Goal: Task Accomplishment & Management: Use online tool/utility

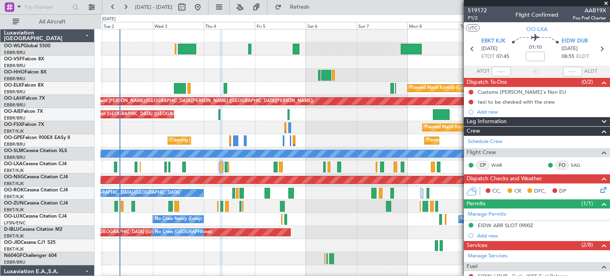
click at [333, 127] on div "Planned Maint Kortrijk-[GEOGRAPHIC_DATA]" at bounding box center [355, 127] width 509 height 13
drag, startPoint x: 607, startPoint y: 2, endPoint x: 587, endPoint y: 1, distance: 19.9
click at [607, 2] on span at bounding box center [606, 3] width 8 height 7
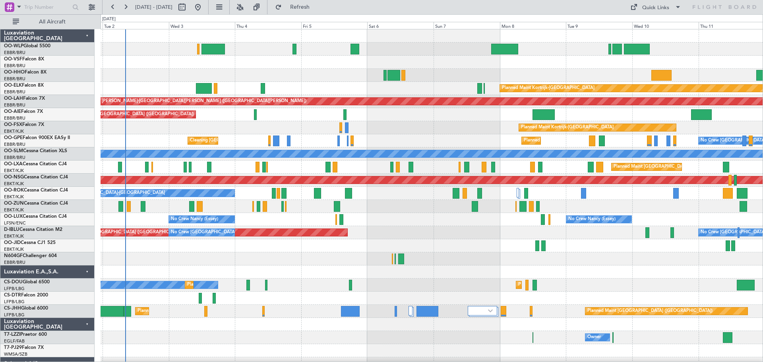
click at [225, 125] on div "Planned Maint Kortrijk-[GEOGRAPHIC_DATA]" at bounding box center [432, 127] width 662 height 13
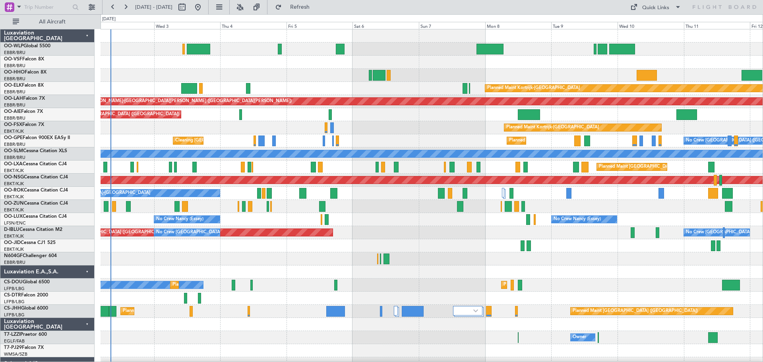
click at [244, 128] on div "Planned Maint Kortrijk-[GEOGRAPHIC_DATA]" at bounding box center [432, 127] width 662 height 13
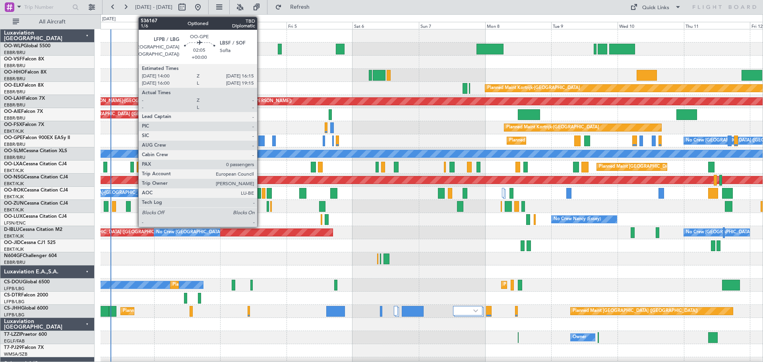
click at [261, 139] on div at bounding box center [261, 140] width 6 height 11
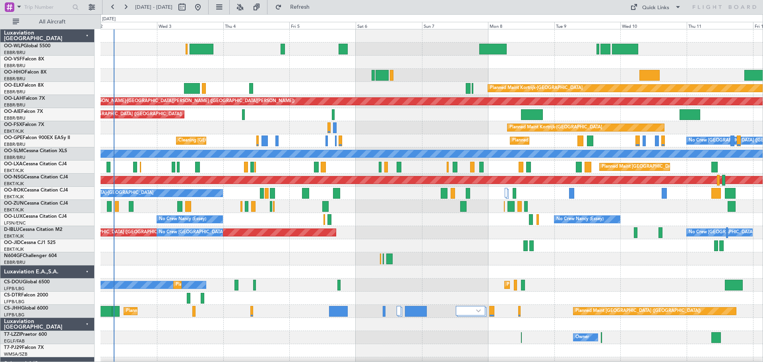
click at [392, 232] on div "Planned Maint Kortrijk-[GEOGRAPHIC_DATA] Planned [GEOGRAPHIC_DATA][PERSON_NAME]…" at bounding box center [432, 265] width 662 height 472
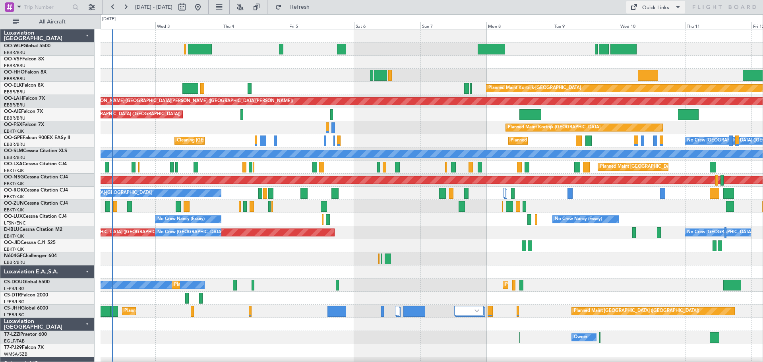
click at [654, 7] on div "Quick Links" at bounding box center [655, 8] width 27 height 8
click at [655, 29] on button "Trip Builder" at bounding box center [656, 26] width 60 height 19
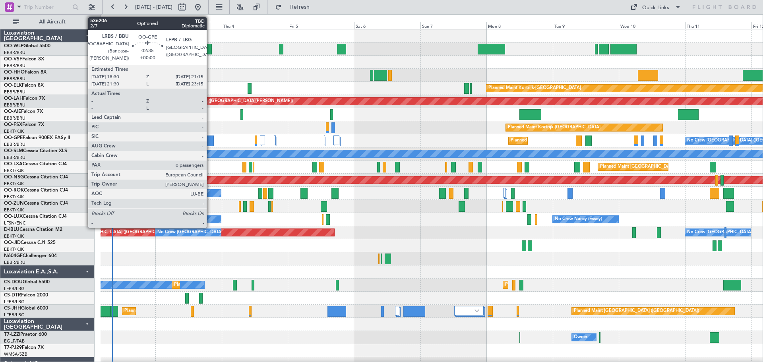
click at [210, 138] on div at bounding box center [210, 140] width 8 height 11
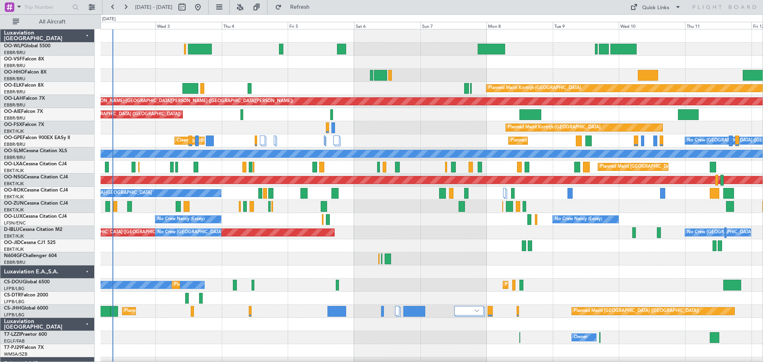
click at [253, 122] on div "Planned Maint Kortrijk-[GEOGRAPHIC_DATA]" at bounding box center [432, 127] width 662 height 13
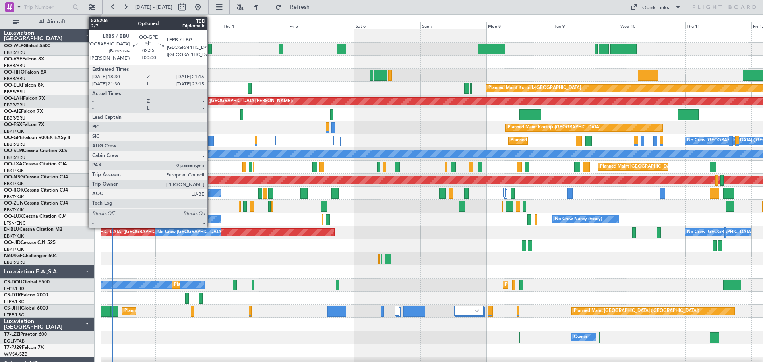
click at [211, 141] on div at bounding box center [210, 140] width 8 height 11
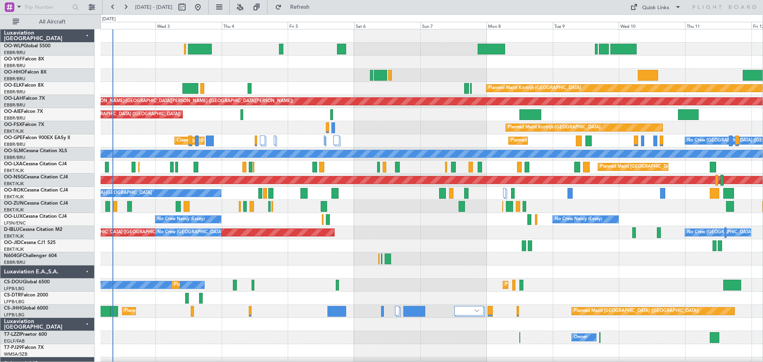
click at [275, 73] on div at bounding box center [432, 75] width 662 height 13
click at [246, 6] on button at bounding box center [240, 7] width 13 height 13
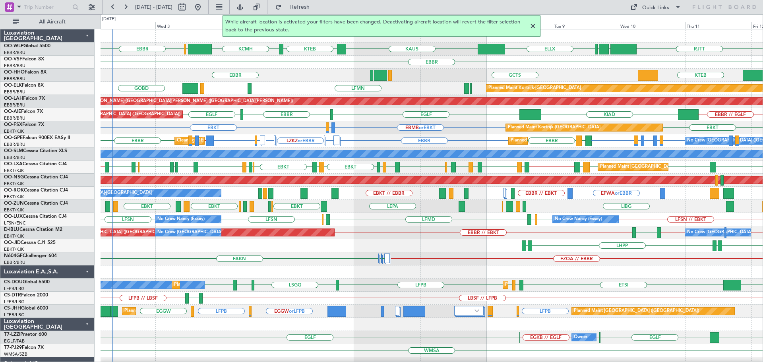
click at [533, 23] on div at bounding box center [533, 26] width 10 height 10
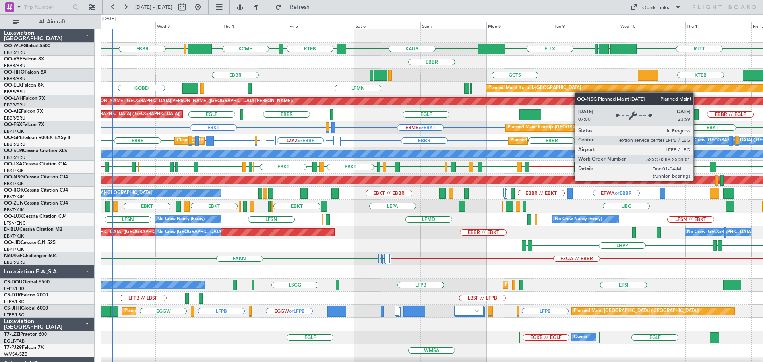
click at [363, 211] on div "KCMH EBLG EBBR ELLX KAUS KTEB RJTT LTCG LIML EBBR EBBR GCTS GMMH LSGG KTEB EBBR…" at bounding box center [432, 265] width 662 height 472
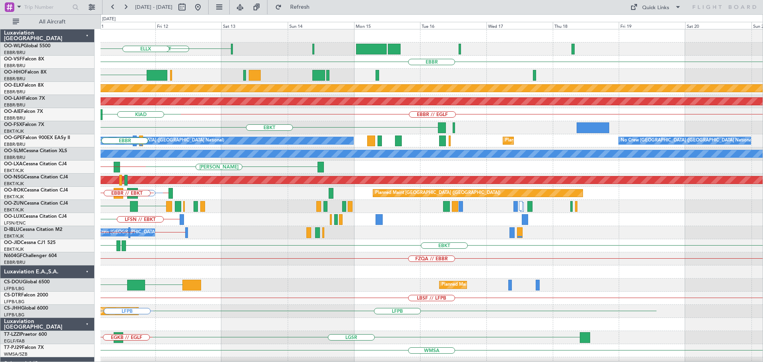
click at [345, 252] on div "RJTT LTCG LIML ELLX EBBR KTEB GCTS Planned Maint Kortrijk-Wevelgem Planned Main…" at bounding box center [432, 265] width 662 height 472
click at [341, 260] on div "RJTT LTCG LIML ELLX EBBR KTEB GCTS Planned Maint Kortrijk-Wevelgem Planned Main…" at bounding box center [432, 265] width 662 height 472
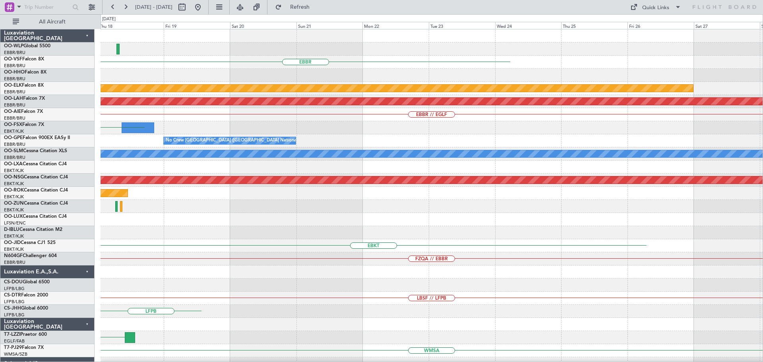
click at [377, 293] on div "EBBR Planned Maint Kortrijk-Wevelgem Planned Maint Alton-st Louis (St Louis Reg…" at bounding box center [432, 265] width 662 height 472
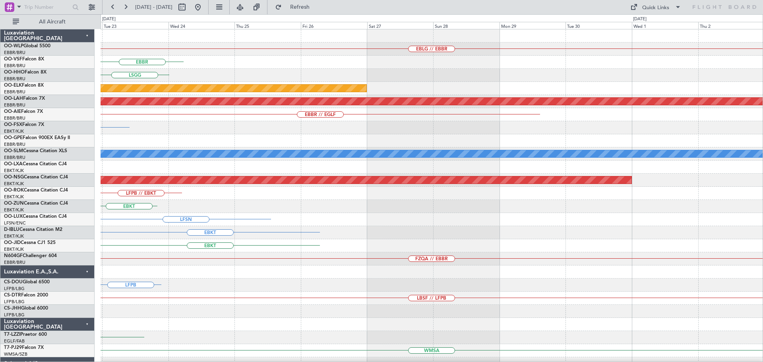
click at [275, 264] on div "EBLG // EBBR EBBR LSGG Planned Maint Kortrijk-Wevelgem Planned Maint Alton-st L…" at bounding box center [432, 258] width 662 height 459
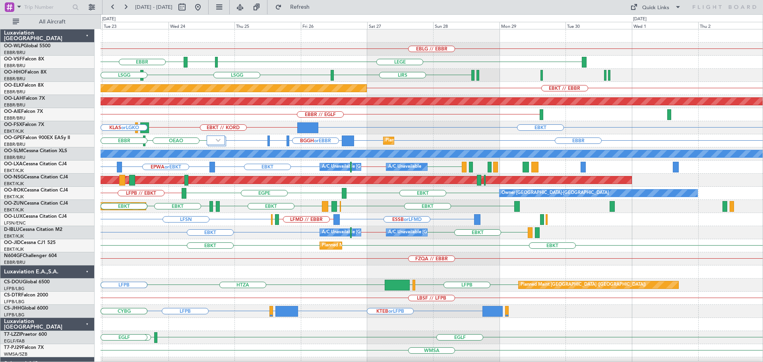
click at [283, 282] on div "EBLG // EBBR EBBR LFMN LEGE LSGG LFPB LIRS LSGG EBKT // EBBR Planned Maint Kort…" at bounding box center [432, 258] width 662 height 459
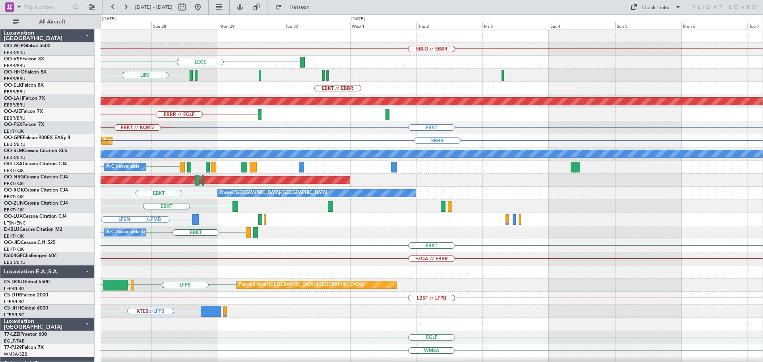
click at [309, 283] on div "EBLG // EBBR LEGE LIRS LSGG EBKT // EBBR Planned Maint Kortrijk-Wevelgem Planne…" at bounding box center [432, 258] width 662 height 459
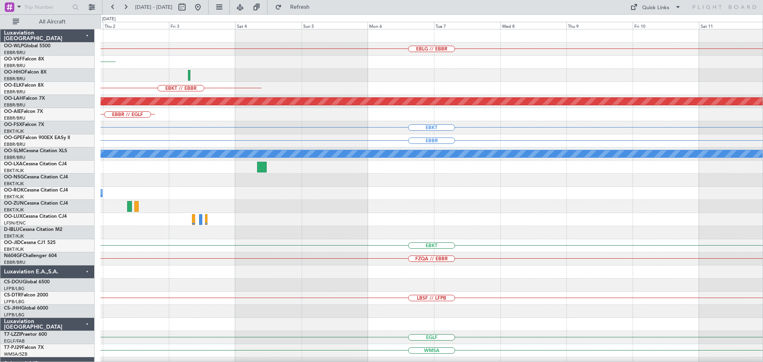
click at [369, 295] on div "EBLG // EBBR LEGE EBKT // EBBR Planned Maint Alton-st Louis (St Louis Regl) EBB…" at bounding box center [432, 258] width 662 height 459
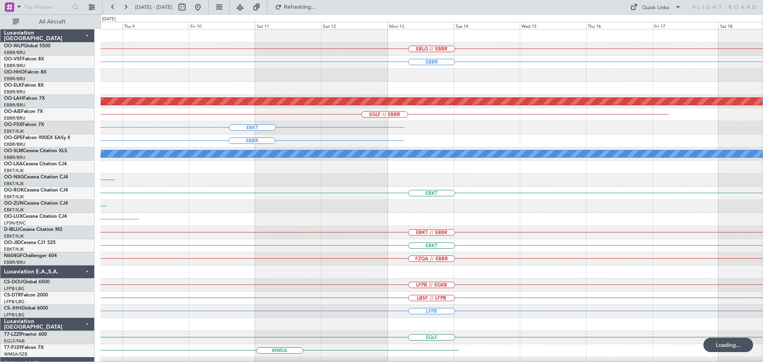
click at [309, 306] on div "EBLG // EBBR EBBR Planned Maint Alton-st Louis (St Louis Regl) EGLF // EBBR EBK…" at bounding box center [432, 245] width 662 height 433
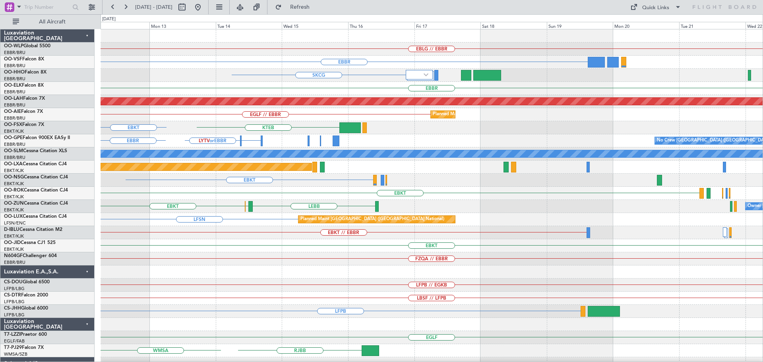
click at [368, 295] on div "EBLG // EBBR EBBR SKCG EBBR Planned Maint Alton-st Louis (St Louis Regl) EGLF /…" at bounding box center [432, 245] width 662 height 433
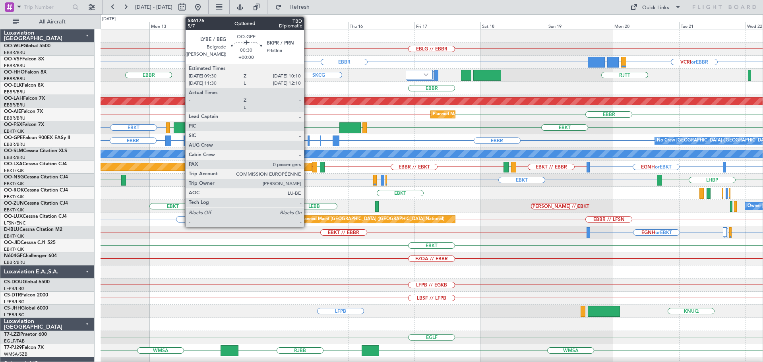
click at [307, 140] on div at bounding box center [308, 140] width 2 height 11
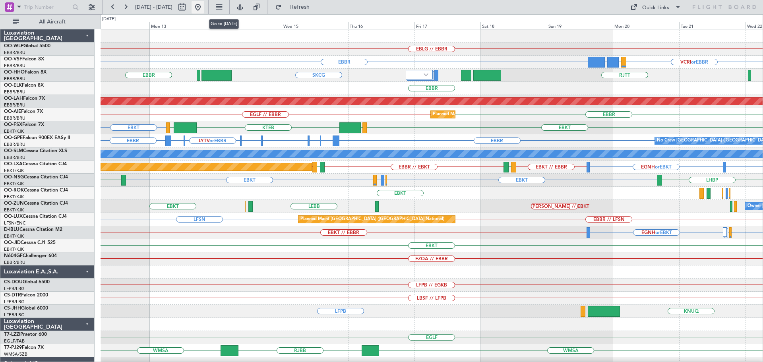
click at [204, 7] on button at bounding box center [197, 7] width 13 height 13
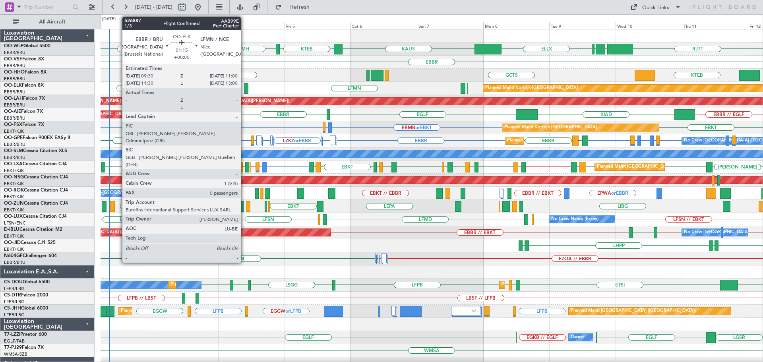
click at [244, 88] on div at bounding box center [246, 88] width 4 height 11
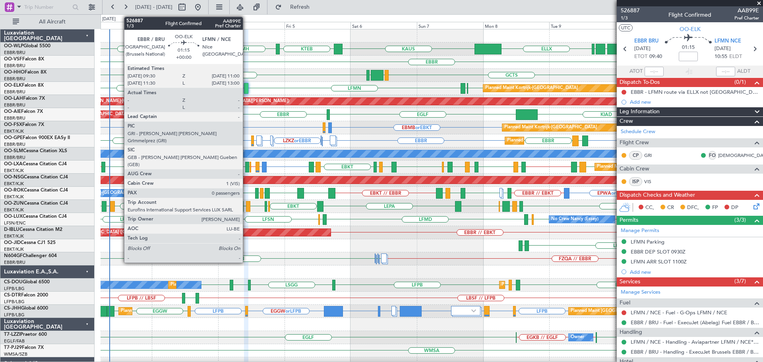
click at [246, 88] on div at bounding box center [246, 88] width 4 height 11
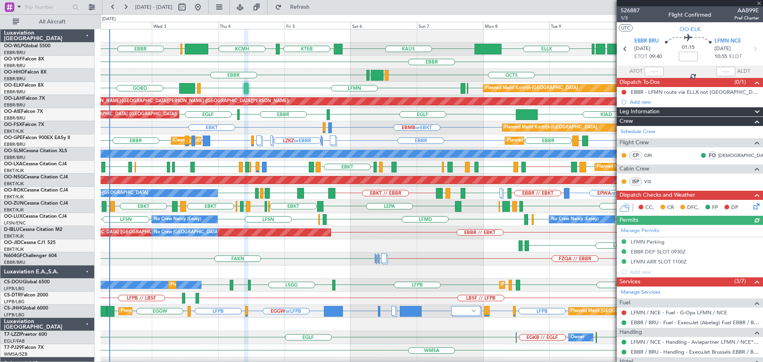
click at [759, 4] on div at bounding box center [690, 3] width 146 height 6
click at [758, 2] on div at bounding box center [690, 3] width 146 height 6
click at [760, 2] on div at bounding box center [690, 3] width 146 height 6
click at [760, 5] on span at bounding box center [759, 3] width 8 height 7
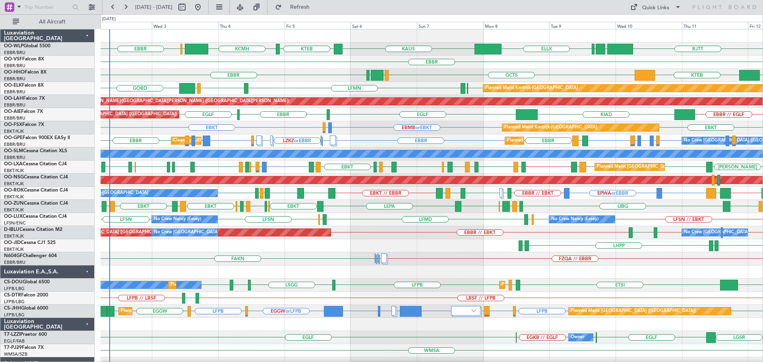
click at [323, 79] on div "LIMC KTEB GCTS GMMH LSGG EBBR" at bounding box center [432, 75] width 662 height 13
click at [370, 125] on div "EBKT EBMB or EBKT LSZH or EBKT EBKT Planned Maint [GEOGRAPHIC_DATA]-[GEOGRAPHIC…" at bounding box center [432, 127] width 662 height 13
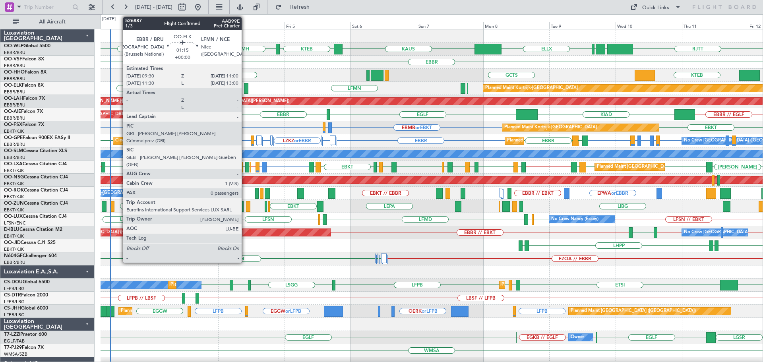
click at [245, 85] on div at bounding box center [246, 88] width 4 height 11
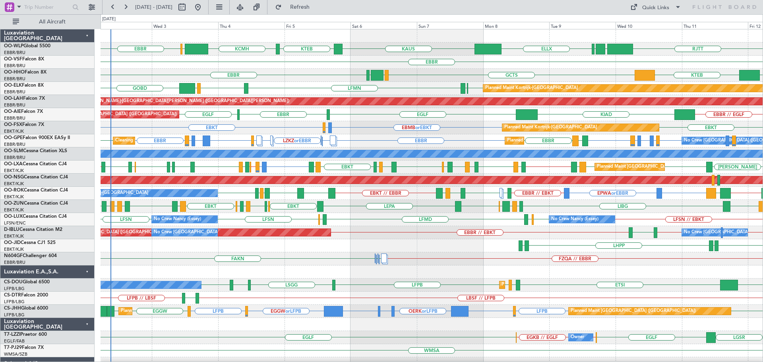
click at [379, 49] on div "ELLX KAUS KTEB KCMH EBLG EBBR RJTT LTCG LIML" at bounding box center [432, 49] width 662 height 13
click at [276, 170] on div "EBKT LFMD or EBKT EBKT // EBBR EBBR // EBOS LFTH EBLG LIML EBKT LFTZ LFMN EBKT …" at bounding box center [432, 166] width 662 height 13
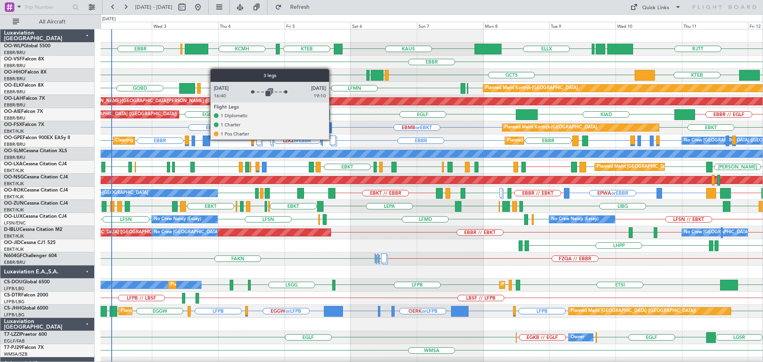
click at [333, 139] on div at bounding box center [333, 140] width 6 height 10
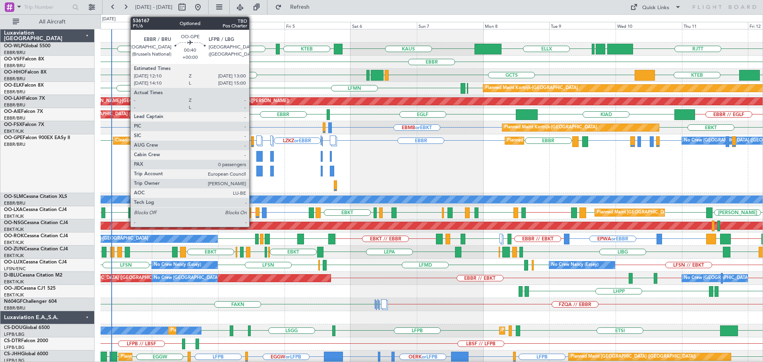
click at [253, 139] on div at bounding box center [252, 141] width 2 height 11
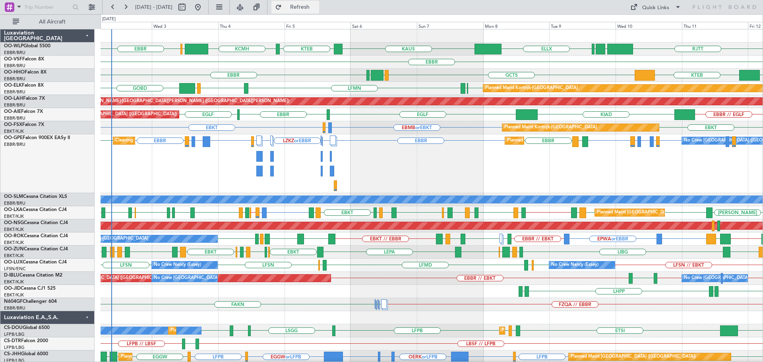
click at [309, 10] on button "Refresh" at bounding box center [295, 7] width 48 height 13
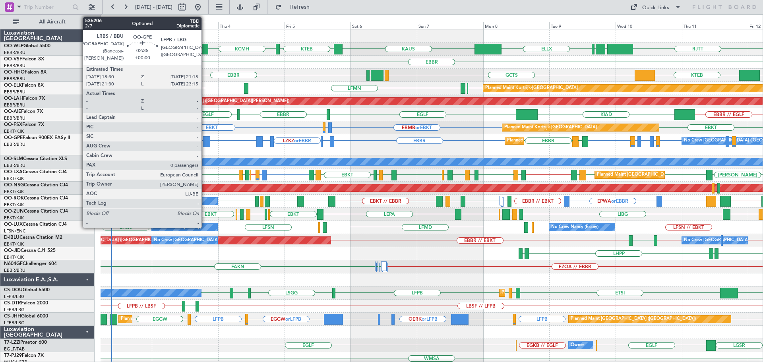
click at [205, 140] on div at bounding box center [207, 141] width 8 height 11
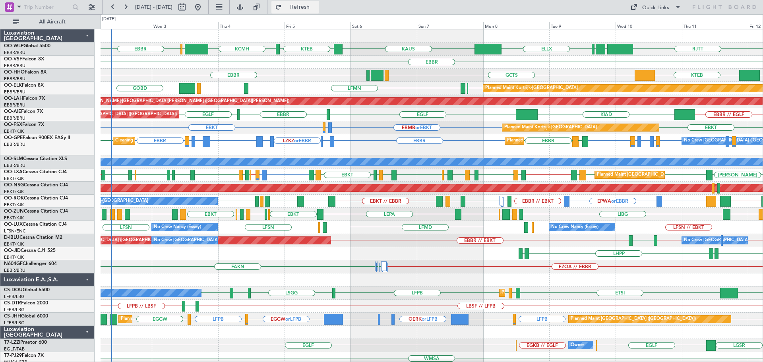
click at [312, 6] on span "Refresh" at bounding box center [299, 7] width 33 height 6
click at [313, 83] on div "Planned Maint Kortrijk-Wevelgem EBBR LIML GOBD EBKT EBBR LFMN" at bounding box center [432, 88] width 662 height 13
click at [370, 149] on div "EBBR EDDB or EBBR LHBP or EBBR EPWA or EBBR EBBR LFPB or EBBR LRBS or EBBR LOWW…" at bounding box center [432, 144] width 662 height 21
click at [356, 127] on div "EBKT EBMB or EBKT LSZH or EBKT EBKT Planned Maint Kortrijk-Wevelgem" at bounding box center [432, 127] width 662 height 13
click at [203, 246] on div "RJTT LTCG LIML ELLX KCMH EBLG EBBR KAUS KTEB EBBR LIMC KTEB GCTS EBBR GMMH LSGG…" at bounding box center [432, 269] width 662 height 480
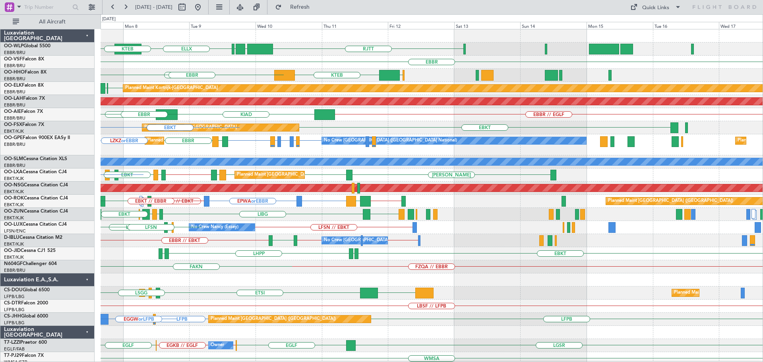
click at [215, 277] on div "RJTT LTCG LIML ELLX KAUS KTEB EBBR LIMC KTEB GCTS GMMH LSGG EBBR EBKT EBBR LFMN…" at bounding box center [432, 269] width 662 height 480
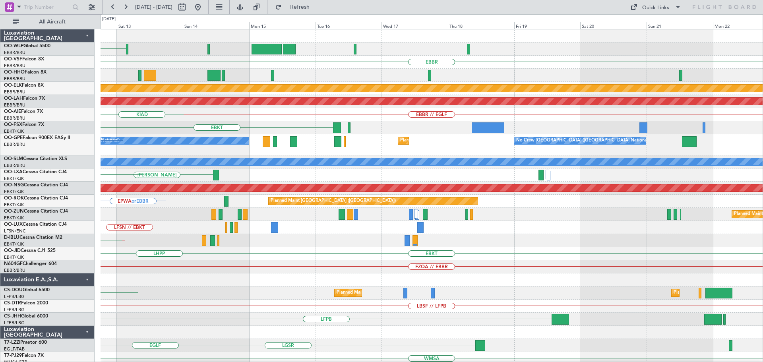
click at [178, 287] on div "RJTT EBBR LIMC KTEB GCTS Planned Maint Kortrijk-Wevelgem Planned Maint Alton-st…" at bounding box center [432, 269] width 662 height 480
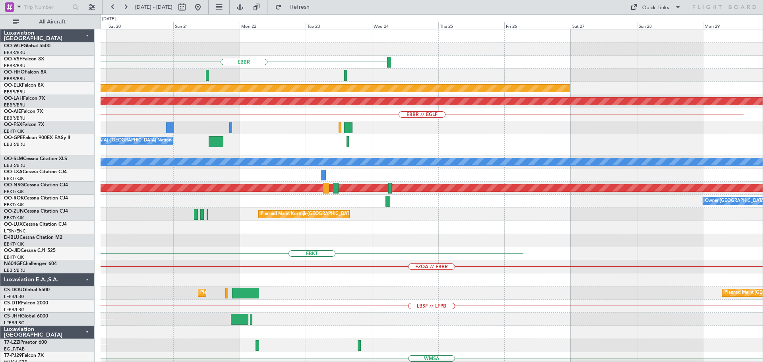
click at [252, 301] on div "EBBR Planned Maint Kortrijk-Wevelgem Planned Maint Alton-st Louis (St Louis Reg…" at bounding box center [432, 269] width 662 height 480
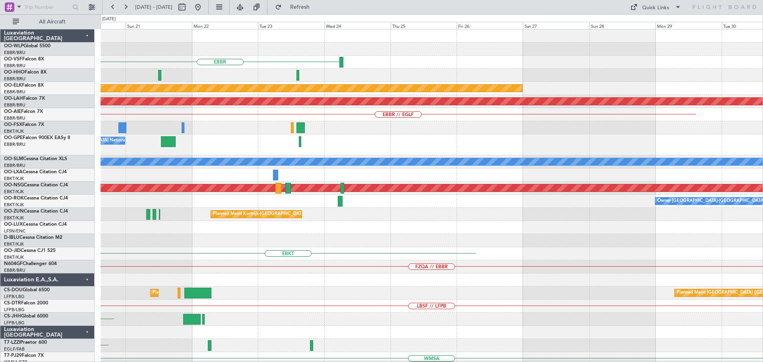
click at [288, 282] on div "EBBR Planned Maint Kortrijk-Wevelgem Planned Maint Alton-st Louis (St Louis Reg…" at bounding box center [432, 269] width 662 height 480
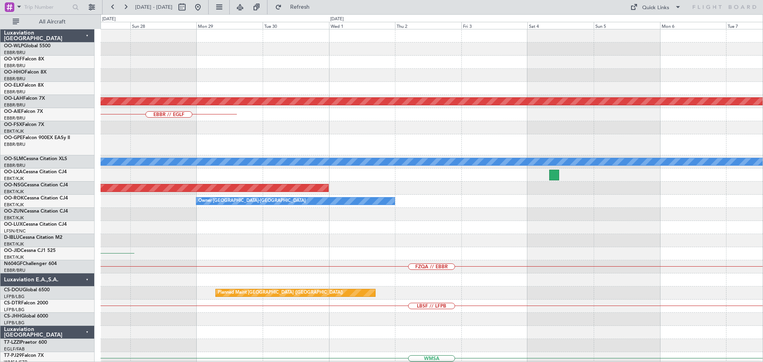
click at [238, 307] on div "Planned Maint Kortrijk-Wevelgem Planned Maint Alton-st Louis (St Louis Regl) EB…" at bounding box center [432, 269] width 662 height 480
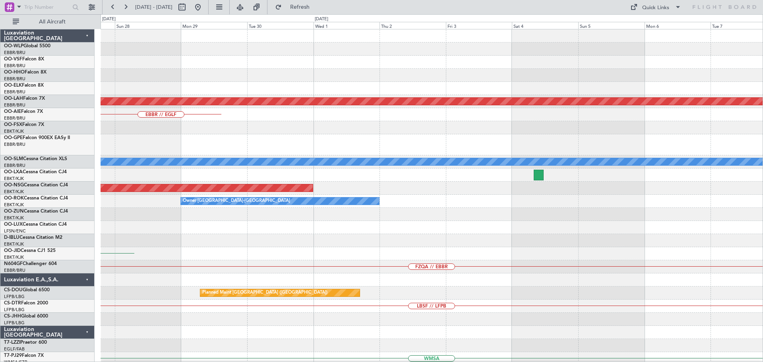
click at [245, 327] on div "Planned Maint Kortrijk-Wevelgem Planned Maint Alton-st Louis (St Louis Regl) EB…" at bounding box center [432, 269] width 662 height 480
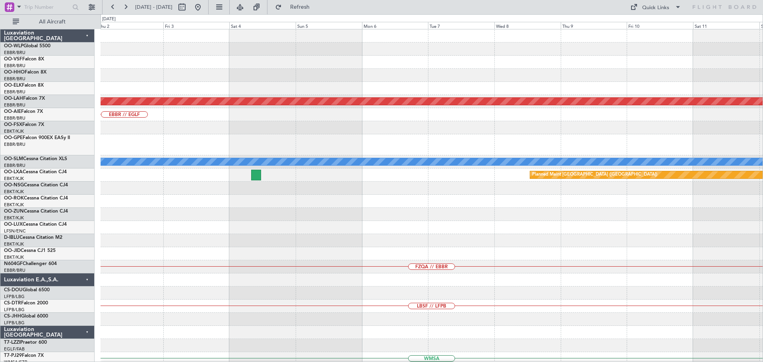
click at [275, 307] on div "LBSF // LFPB" at bounding box center [432, 306] width 662 height 13
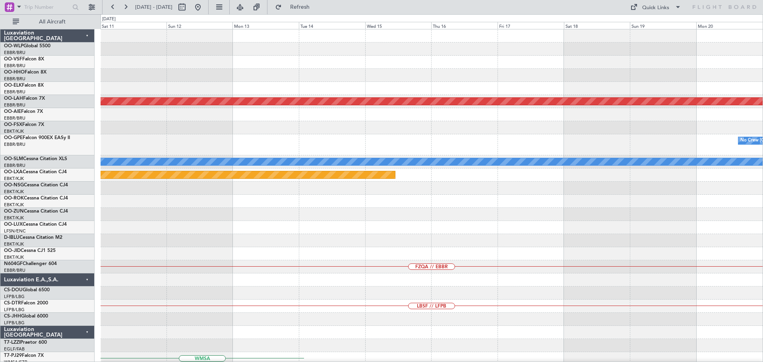
click at [262, 327] on div "Planned Maint Alton-st Louis (St Louis Regl) No Crew Brussels (Brussels Nationa…" at bounding box center [432, 269] width 662 height 480
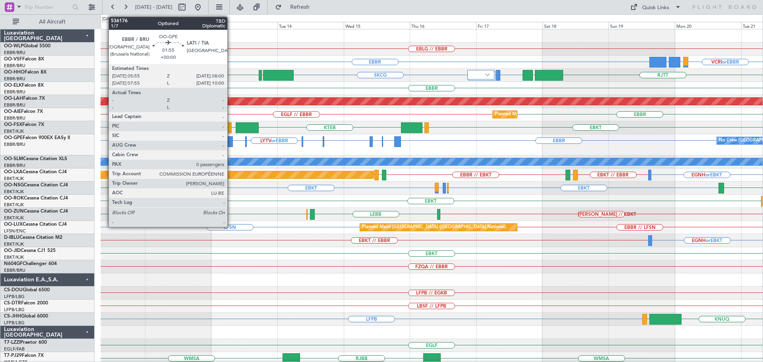
click at [231, 139] on div at bounding box center [230, 141] width 6 height 11
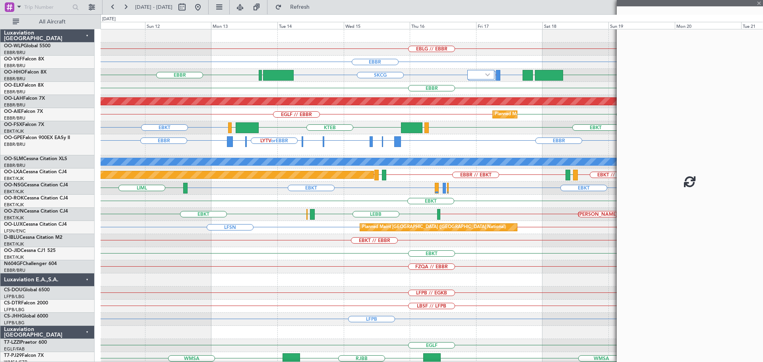
click at [231, 139] on div at bounding box center [230, 141] width 6 height 11
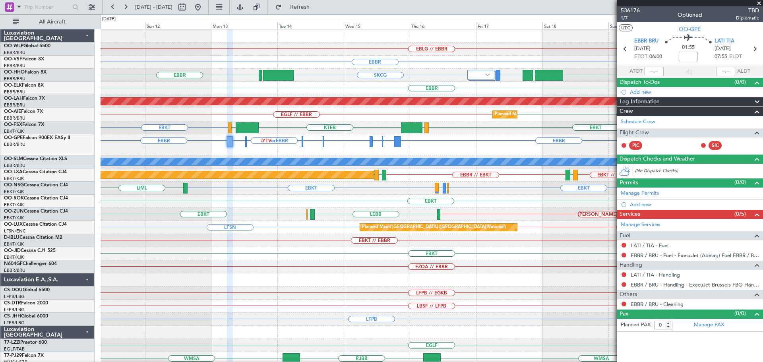
click at [310, 55] on div "EBLG // EBBR" at bounding box center [432, 49] width 662 height 13
click at [218, 68] on div "EBBR VCRI or EBBR VRMV or EBBR OMDW or EBBR" at bounding box center [432, 62] width 662 height 13
click at [760, 4] on span at bounding box center [759, 3] width 8 height 7
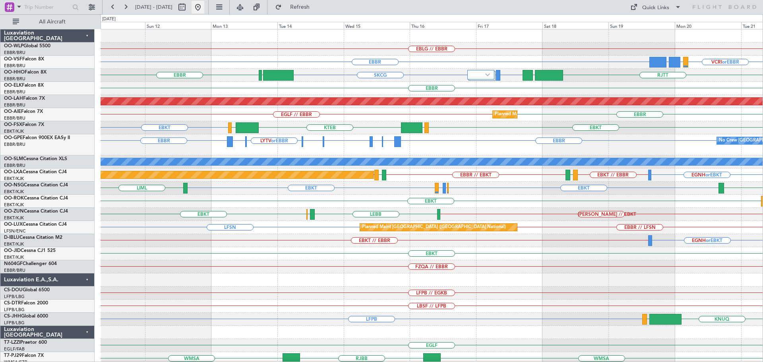
click at [204, 7] on button at bounding box center [197, 7] width 13 height 13
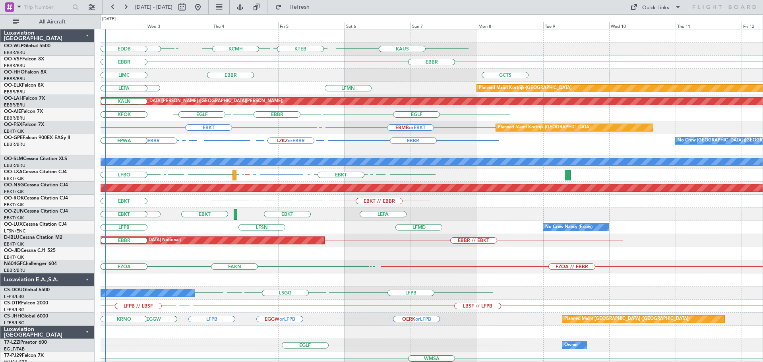
click at [269, 154] on div "KCMH KAUS KTEB EBLG EBBR LIRZ EDDB EBBR LEGE EBBR GCTS EBBR GMMH LSGG KTEB LIEO…" at bounding box center [432, 249] width 662 height 441
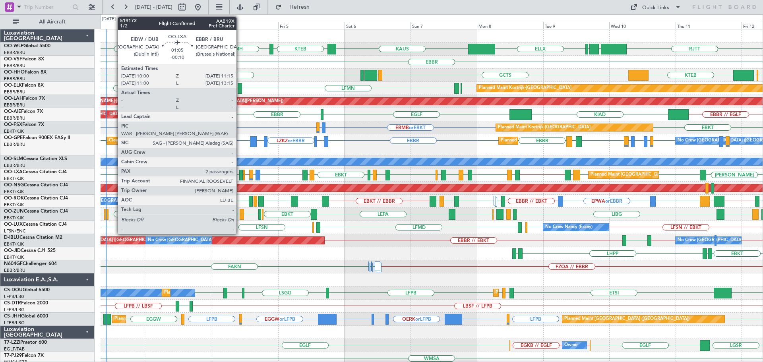
click at [240, 172] on div at bounding box center [241, 175] width 4 height 11
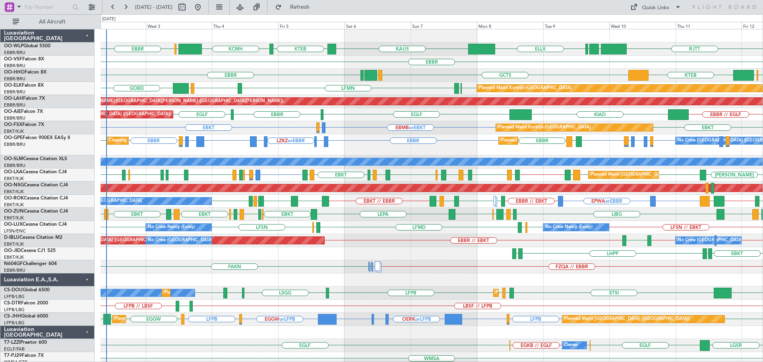
click at [303, 85] on div "EBKT EBBR LFMN EBBR LIML GOBD Planned Maint Kortrijk-Wevelgem" at bounding box center [432, 88] width 662 height 13
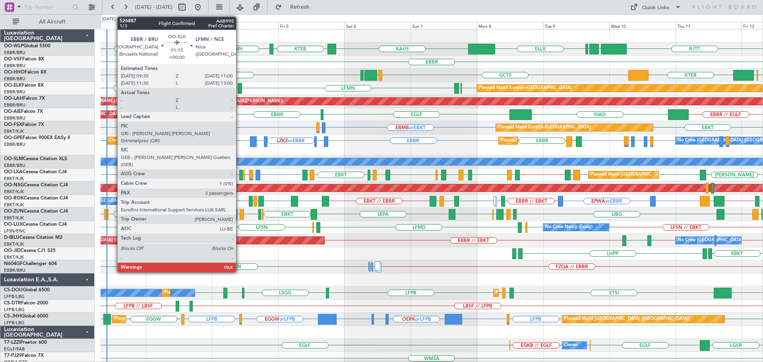
click at [240, 84] on div at bounding box center [240, 88] width 4 height 11
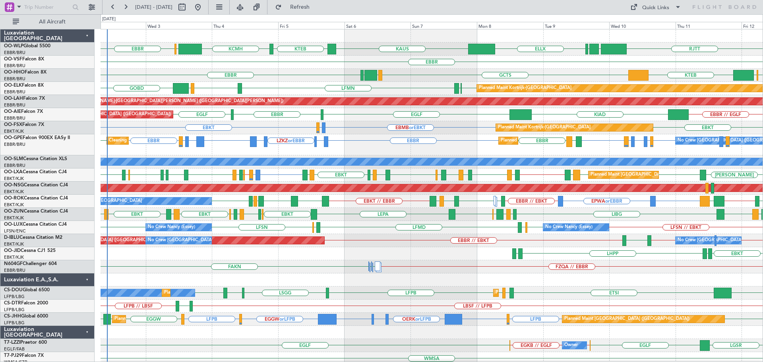
click at [366, 56] on div "EBBR" at bounding box center [432, 62] width 662 height 13
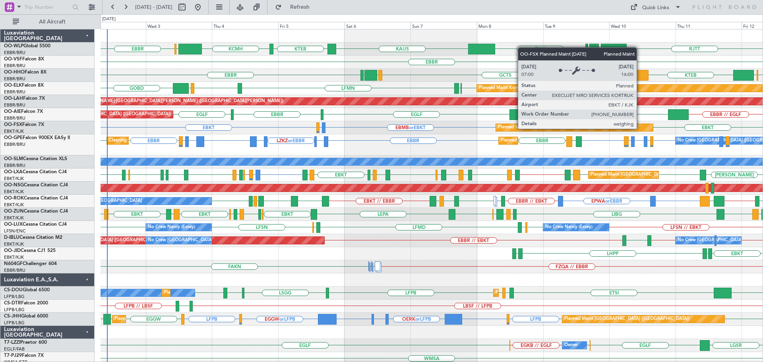
click at [223, 192] on div "RJTT LTCG LIML ELLX KAUS KTEB KCMH EBLG EBBR EBBR LSGG LIMC KTEB GCTS GMMH LSGG…" at bounding box center [432, 269] width 662 height 480
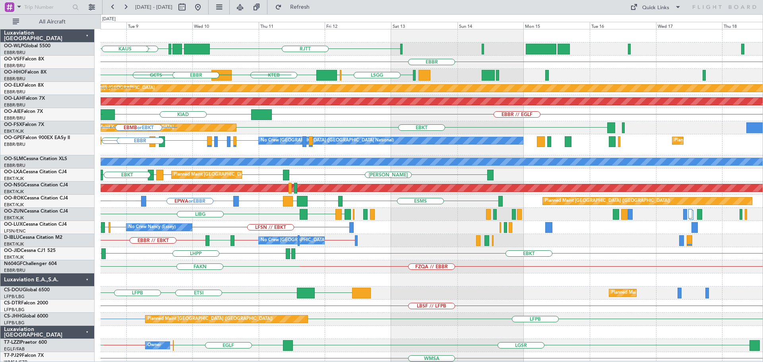
click at [151, 221] on div "RJTT LTCG LIML ELLX KAUS EBBR LSGG LIMC KTEB GCTS LSGG GMMH EBBR Planned Maint …" at bounding box center [432, 269] width 662 height 480
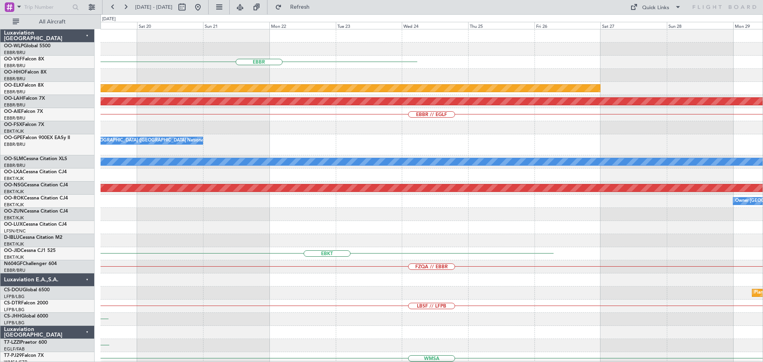
click at [70, 246] on div "EBBR Planned Maint Kortrijk-Wevelgem Planned Maint Alton-st Louis (St Louis Reg…" at bounding box center [381, 188] width 763 height 348
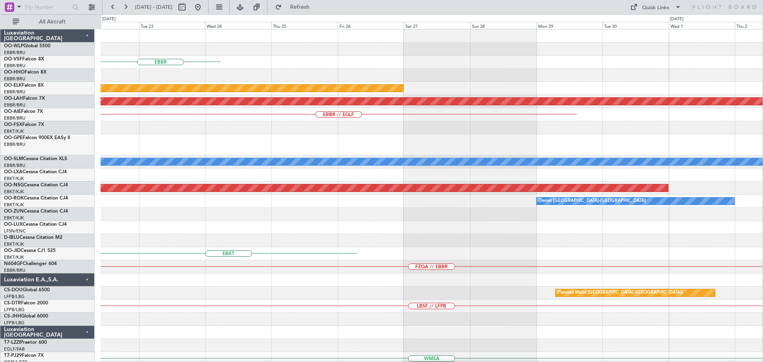
click at [135, 273] on div "EBBR Planned Maint Kortrijk-Wevelgem Planned Maint Alton-st Louis (St Louis Reg…" at bounding box center [432, 269] width 662 height 480
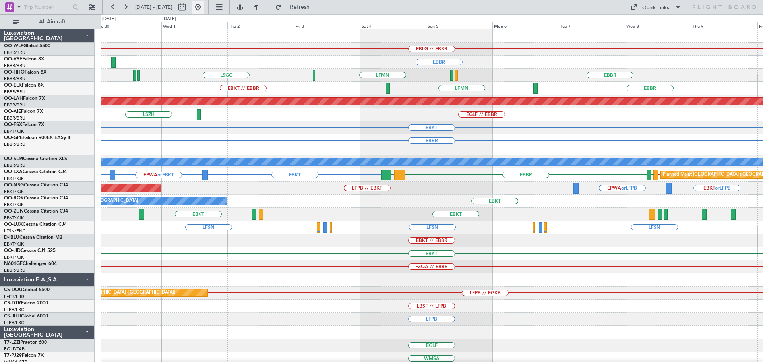
click at [204, 5] on button at bounding box center [197, 7] width 13 height 13
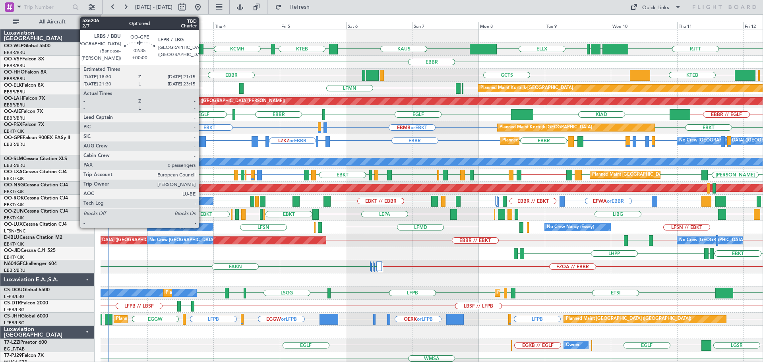
click at [202, 138] on div at bounding box center [202, 141] width 8 height 11
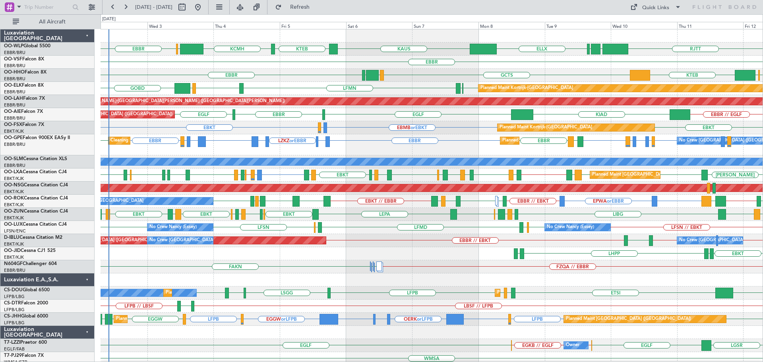
click at [314, 75] on div "EBBR GCTS GMMH [GEOGRAPHIC_DATA] [GEOGRAPHIC_DATA] LIMC KTEB" at bounding box center [432, 75] width 662 height 13
click at [315, 7] on span "Refresh" at bounding box center [299, 7] width 33 height 6
click at [296, 87] on div "EBBR LIML GOBD EBKT EBBR LFMN Planned Maint Kortrijk-Wevelgem" at bounding box center [432, 88] width 662 height 13
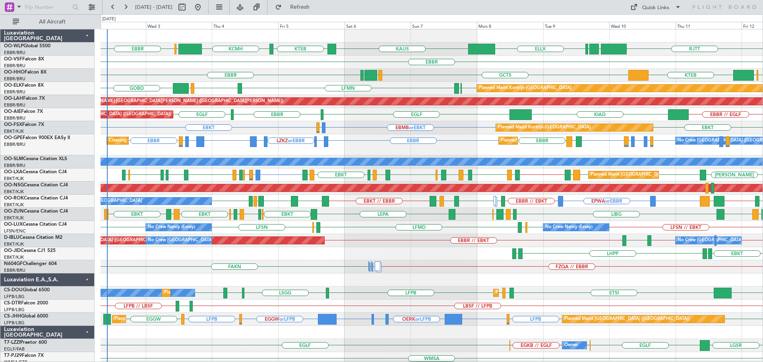
click at [302, 110] on div "ELLX KAUS KTEB KCMH EBLG EBBR RJTT LTCG LIML EBBR GCTS GMMH LSGG EBBR KTEB LIMC…" at bounding box center [432, 269] width 662 height 480
click at [292, 224] on div "KCMH EBLG EBBR RJTT LTCG LIML ELLX KAUS KTEB EBBR EBBR LSGG LIMC KTEB GCTS GMMH…" at bounding box center [432, 269] width 662 height 480
click at [379, 230] on div "KCMH EBLG [GEOGRAPHIC_DATA] [GEOGRAPHIC_DATA] LTCG LIML ELLX [PERSON_NAME] KTEB…" at bounding box center [432, 269] width 662 height 480
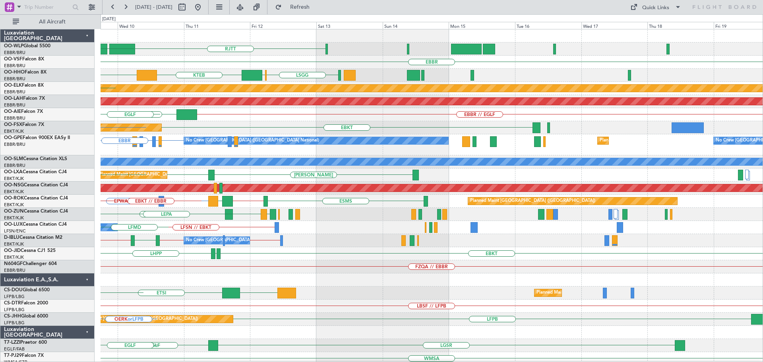
click at [195, 206] on div "RJTT LTCG LIML ELLX KAUS EBBR GCTS LSGG LIMC KTEB Planned Maint Kortrijk-Wevelg…" at bounding box center [432, 269] width 662 height 480
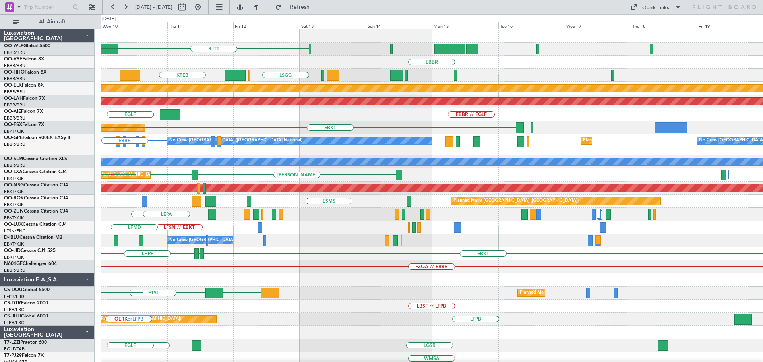
click at [165, 207] on div "RJTT LTCG LIML ELLX KAUS EBBR GCTS LSGG LIMC KTEB Planned Maint Kortrijk-Wevelg…" at bounding box center [432, 269] width 662 height 480
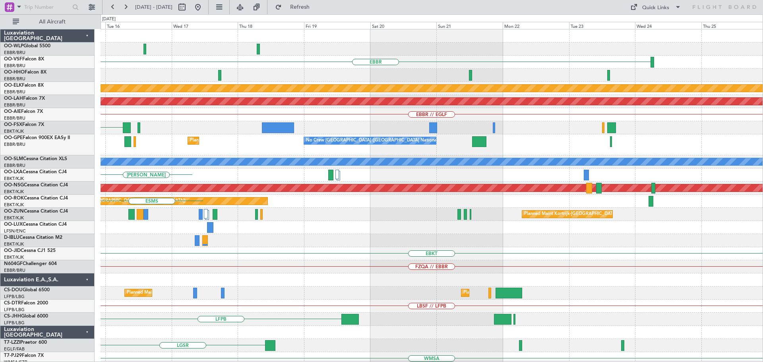
click at [149, 230] on div "EBBR Planned Maint Kortrijk-Wevelgem Planned Maint Alton-st Louis (St Louis Reg…" at bounding box center [432, 269] width 662 height 480
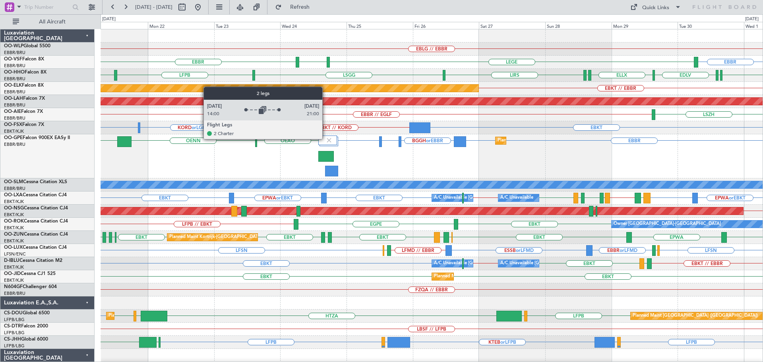
click at [326, 139] on img at bounding box center [328, 140] width 7 height 7
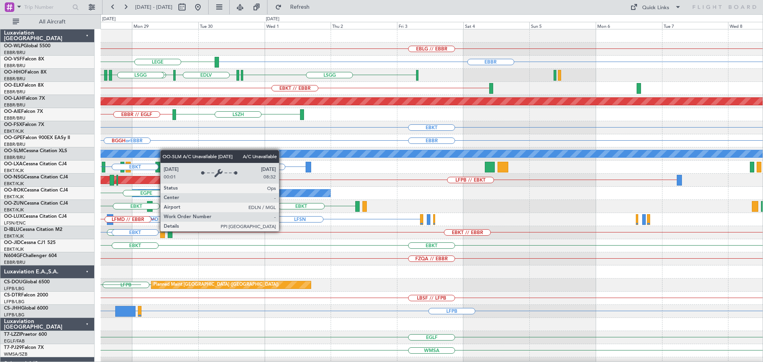
click at [164, 150] on div "EBLG // EBBR EBBR LEGE ELLX LSGG ELLX EDLV LSGG LIRS LSGG EBKT // EBBR Planned …" at bounding box center [432, 245] width 662 height 433
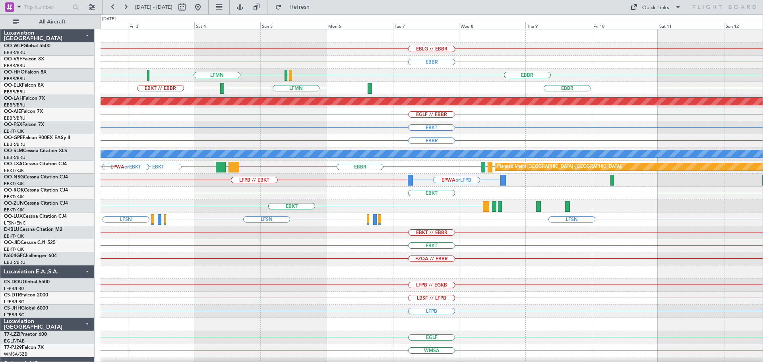
click at [275, 183] on div "EBLG // EBBR EBBR LEGE LFMN EBBR LSGG LSGG ELLX EDLV EBKT // EBBR EBBR LFMN Pla…" at bounding box center [432, 245] width 662 height 433
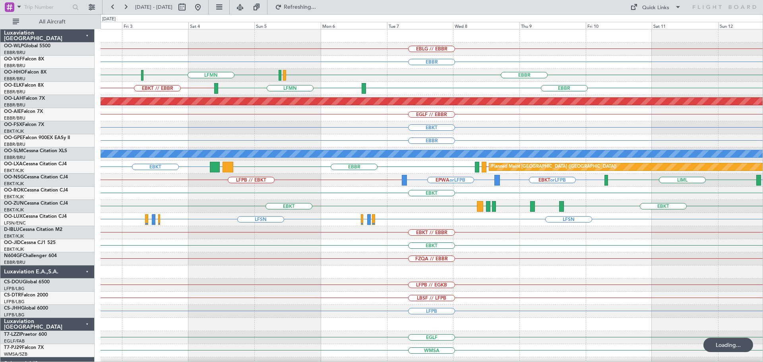
click at [183, 203] on div "EBLG // EBBR EBBR LFMN EBBR LSGG LSGG EBKT // EBBR EBBR LFMN Planned Maint Alto…" at bounding box center [432, 245] width 662 height 433
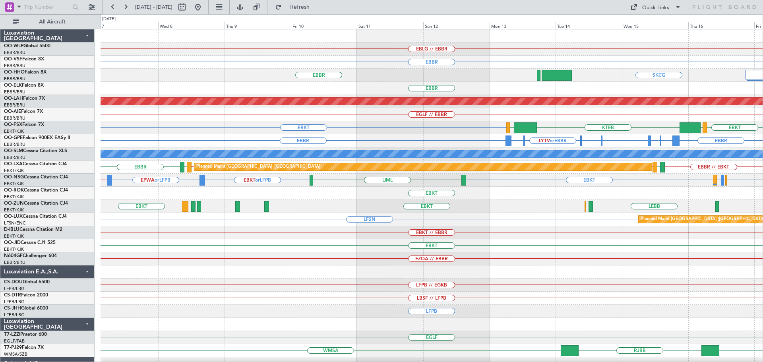
click at [205, 148] on div "A/C Unavailable [GEOGRAPHIC_DATA]" at bounding box center [432, 153] width 662 height 13
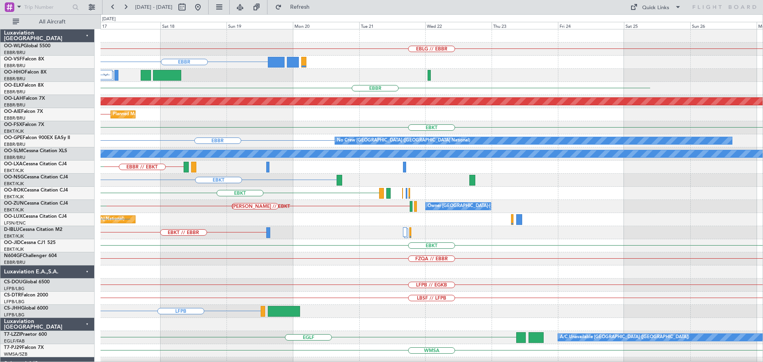
click at [140, 166] on div "EBLG // EBBR EBBR SKCG EBBR Planned Maint Alton-st Louis (St Louis Regl) EGLF /…" at bounding box center [432, 245] width 662 height 433
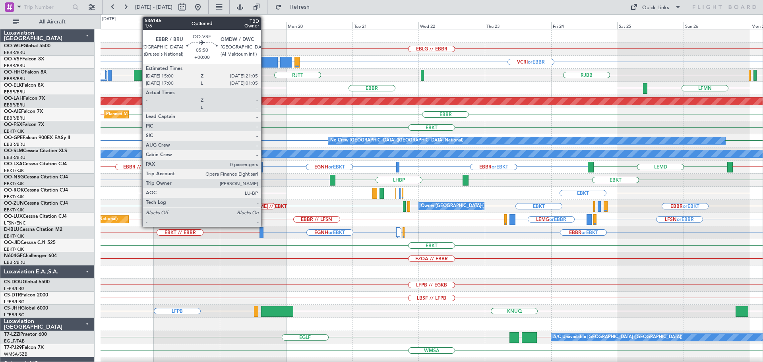
click at [265, 60] on div at bounding box center [269, 62] width 17 height 11
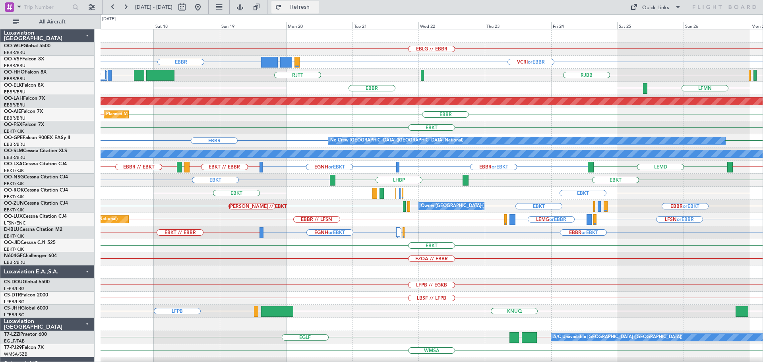
click at [302, 5] on button "Refresh" at bounding box center [295, 7] width 48 height 13
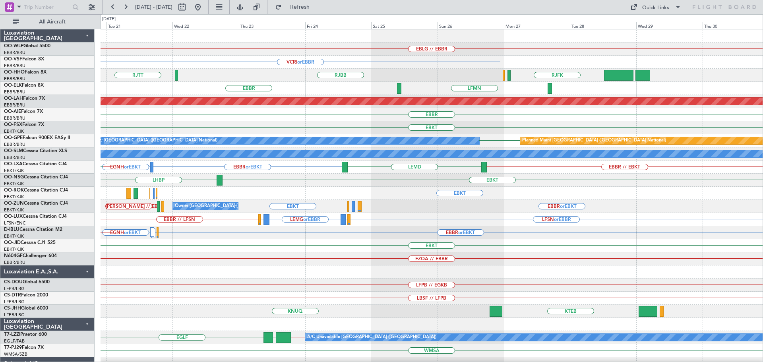
click at [287, 86] on div "EBLG // EBBR VCRI or EBBR OMDW or EBBR VRMV or EBBR EBBR RJTT RJBB RJFK RJOB EB…" at bounding box center [432, 245] width 662 height 433
click at [403, 67] on div "OMDW or EBBR VCRI or EBBR VRMV or EBBR EBBR" at bounding box center [432, 62] width 662 height 13
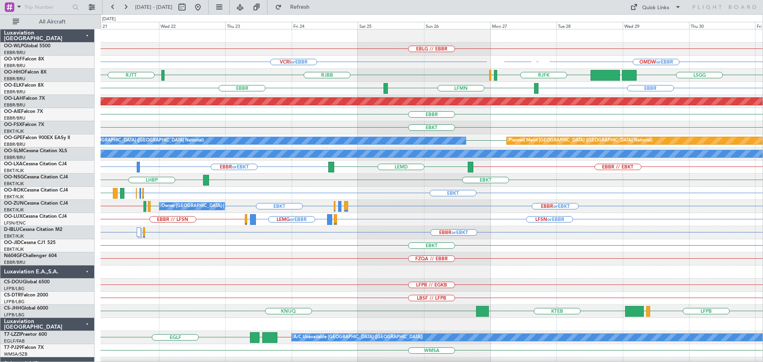
click at [300, 96] on div "EBLG // EBBR VCRI or EBBR EBBR VRMV or EBBR OMDW or EBBR RJTT RJBB RJOB RJFK UB…" at bounding box center [432, 245] width 662 height 433
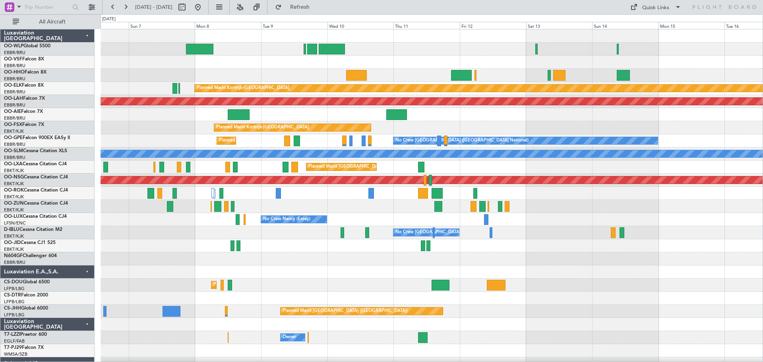
click at [369, 207] on div "Planned Maint Kortrijk-[GEOGRAPHIC_DATA] Planned [GEOGRAPHIC_DATA][PERSON_NAME]…" at bounding box center [432, 278] width 662 height 498
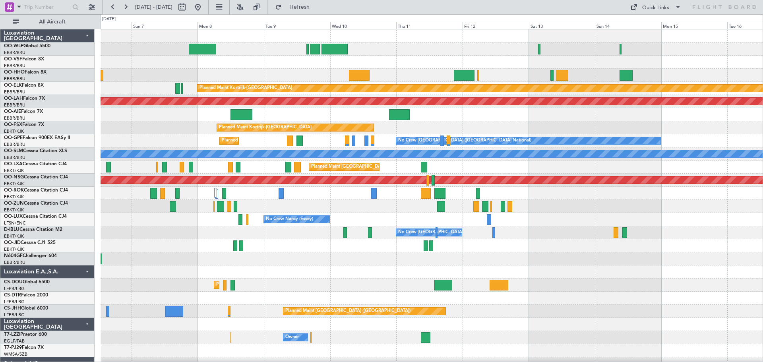
click at [322, 252] on div at bounding box center [432, 245] width 662 height 13
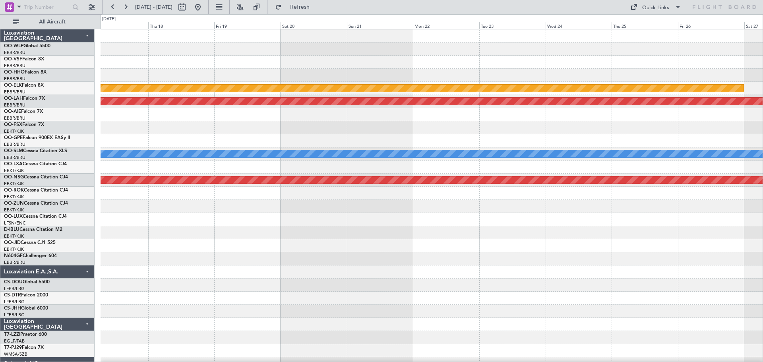
click at [181, 256] on div "Planned Maint Kortrijk-[GEOGRAPHIC_DATA] Planned [GEOGRAPHIC_DATA][PERSON_NAME]…" at bounding box center [432, 278] width 662 height 498
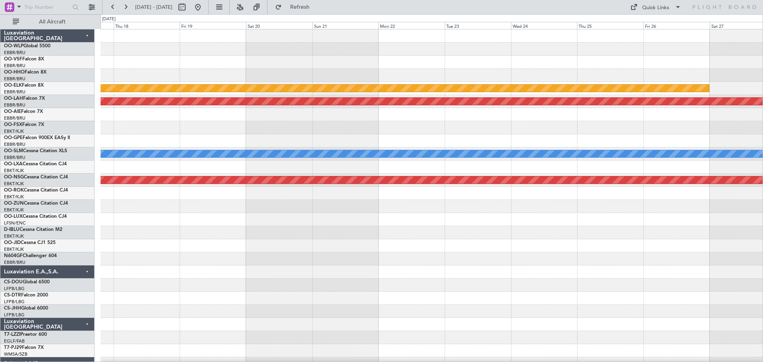
click at [42, 271] on div "Planned Maint Kortrijk-[GEOGRAPHIC_DATA] Planned [GEOGRAPHIC_DATA][PERSON_NAME]…" at bounding box center [381, 188] width 763 height 348
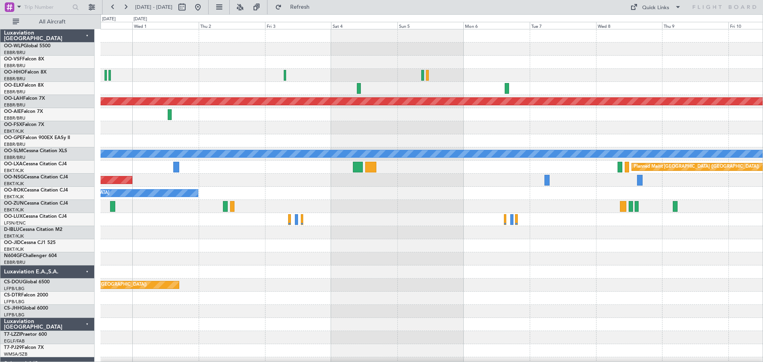
click at [222, 177] on div "Planned Maint [PERSON_NAME]-[GEOGRAPHIC_DATA][PERSON_NAME] ([GEOGRAPHIC_DATA][P…" at bounding box center [432, 245] width 662 height 433
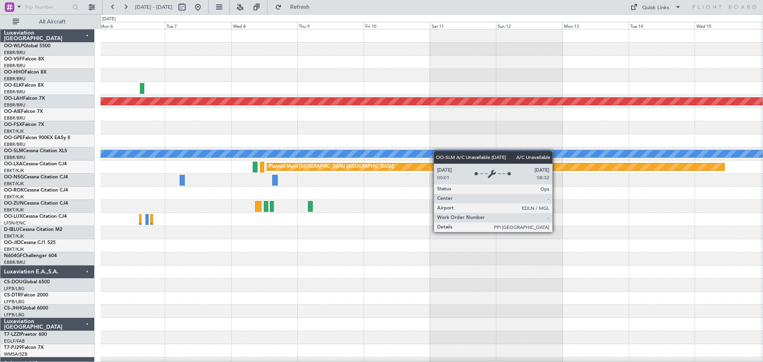
click at [229, 159] on div "Planned Maint [PERSON_NAME]-[GEOGRAPHIC_DATA][PERSON_NAME] ([GEOGRAPHIC_DATA][P…" at bounding box center [432, 245] width 662 height 433
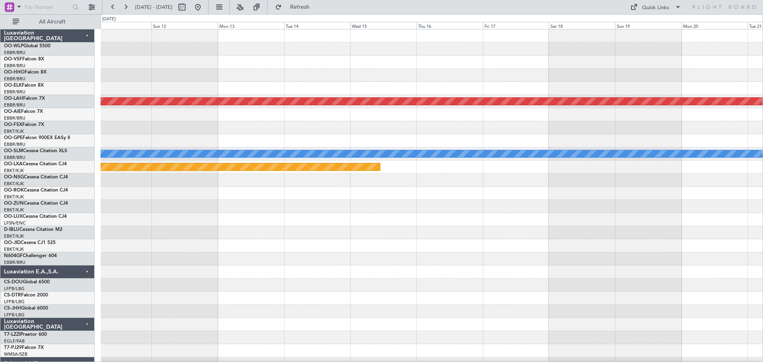
click at [255, 160] on div "Planned Maint [PERSON_NAME]-[GEOGRAPHIC_DATA][PERSON_NAME] ([GEOGRAPHIC_DATA][P…" at bounding box center [432, 245] width 662 height 433
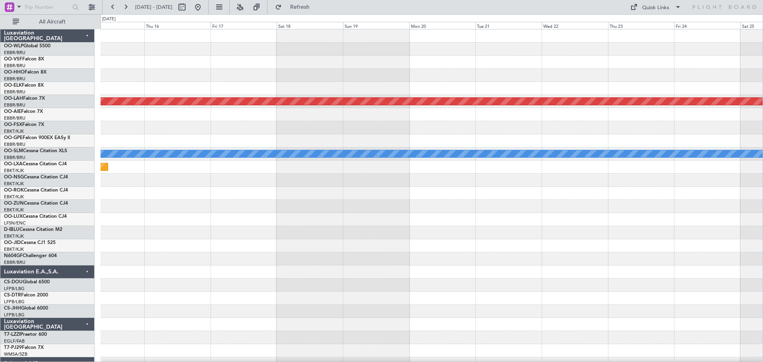
click at [292, 182] on div "Planned Maint [PERSON_NAME]-[GEOGRAPHIC_DATA][PERSON_NAME] ([GEOGRAPHIC_DATA][P…" at bounding box center [432, 245] width 662 height 433
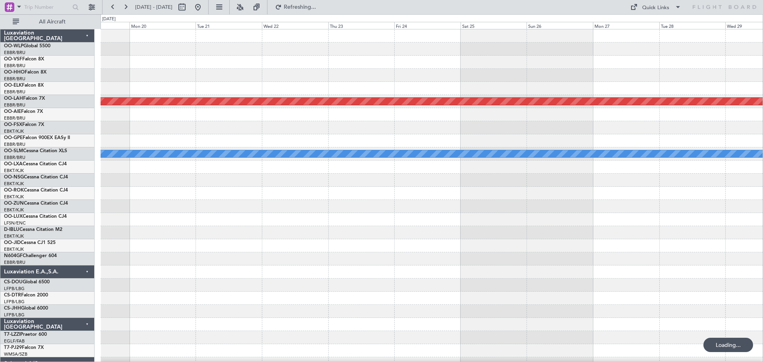
click at [238, 207] on div "Planned Maint [PERSON_NAME]-[GEOGRAPHIC_DATA][PERSON_NAME] ([GEOGRAPHIC_DATA][P…" at bounding box center [432, 245] width 662 height 433
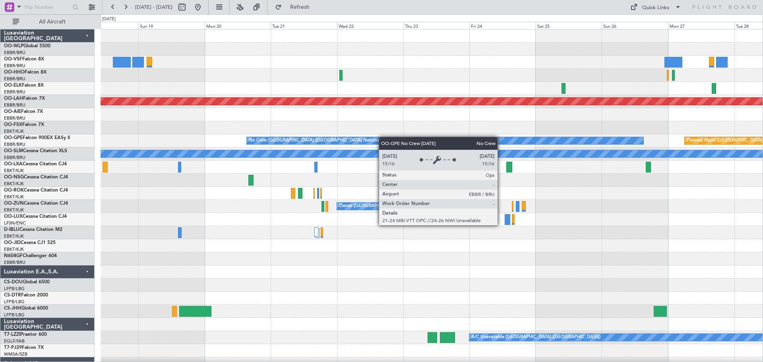
click at [488, 141] on div "Planned Maint [PERSON_NAME]-[GEOGRAPHIC_DATA][PERSON_NAME] ([GEOGRAPHIC_DATA][P…" at bounding box center [432, 258] width 662 height 459
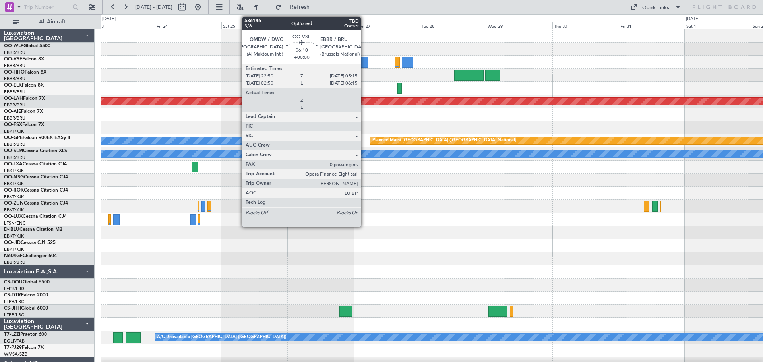
click at [364, 60] on div at bounding box center [359, 62] width 18 height 11
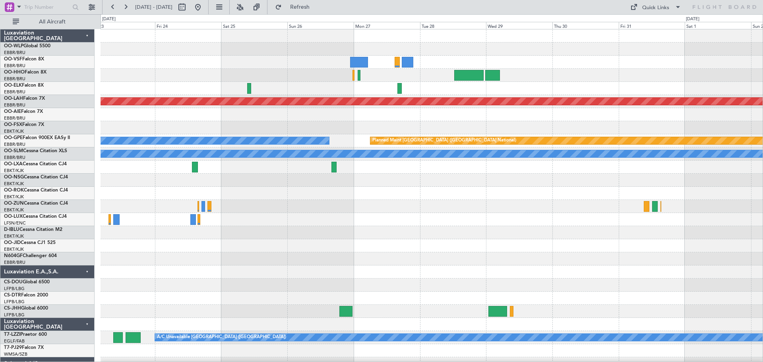
drag, startPoint x: 320, startPoint y: 9, endPoint x: 310, endPoint y: 41, distance: 33.7
click at [317, 8] on span "Refresh" at bounding box center [299, 7] width 33 height 6
click at [204, 4] on button at bounding box center [197, 7] width 13 height 13
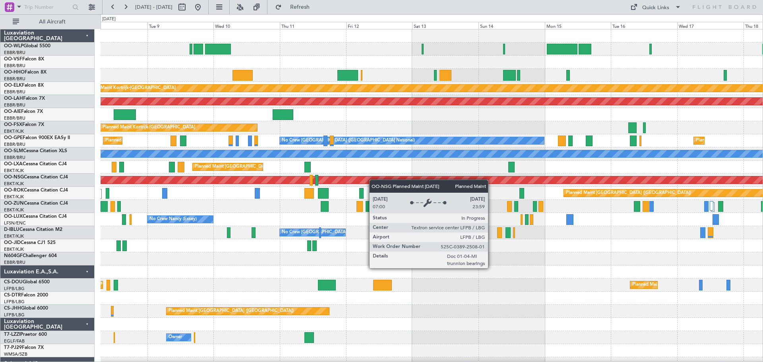
click at [253, 182] on div "Planned Maint Kortrijk-Wevelgem Planned Maint Alton-st Louis (St Louis Regl) Pl…" at bounding box center [432, 265] width 662 height 472
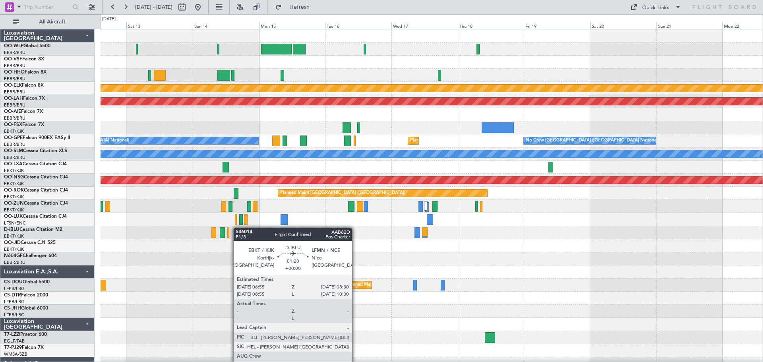
click at [236, 228] on div "Planned Maint Kortrijk-Wevelgem Planned Maint Alton-st Louis (St Louis Regl) Pl…" at bounding box center [432, 265] width 662 height 472
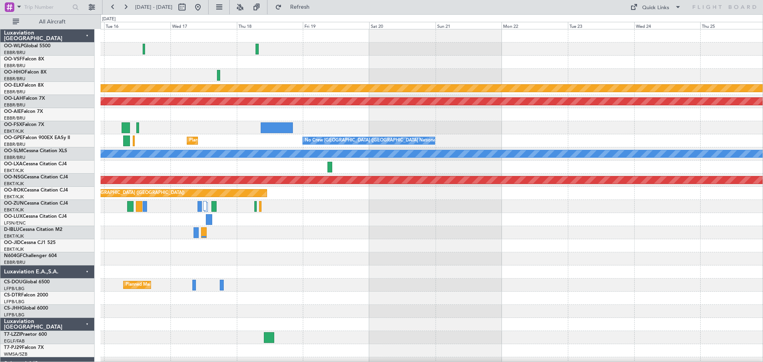
click at [194, 240] on div "Planned Maint Kortrijk-Wevelgem Planned Maint Alton-st Louis (St Louis Regl) Pl…" at bounding box center [432, 265] width 662 height 472
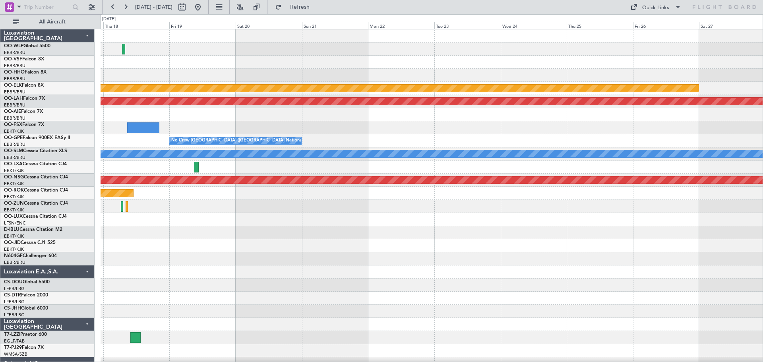
click at [171, 248] on div "Planned Maint Kortrijk-Wevelgem Planned Maint Alton-st Louis (St Louis Regl) No…" at bounding box center [432, 265] width 662 height 472
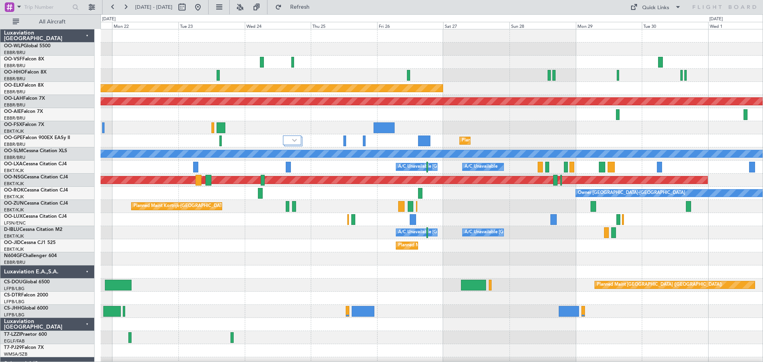
click at [327, 188] on div "Planned Maint Kortrijk-Wevelgem Planned Maint Alton-st Louis (St Louis Regl) Pl…" at bounding box center [432, 245] width 662 height 433
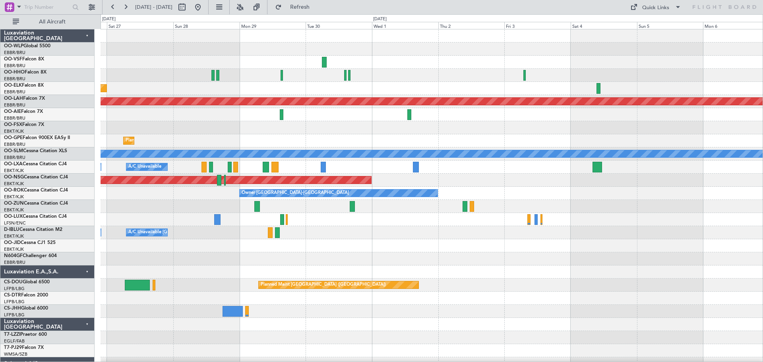
click at [219, 237] on div "Planned Maint Kortrijk-Wevelgem Planned Maint Alton-st Louis (St Louis Regl) Pl…" at bounding box center [432, 245] width 662 height 433
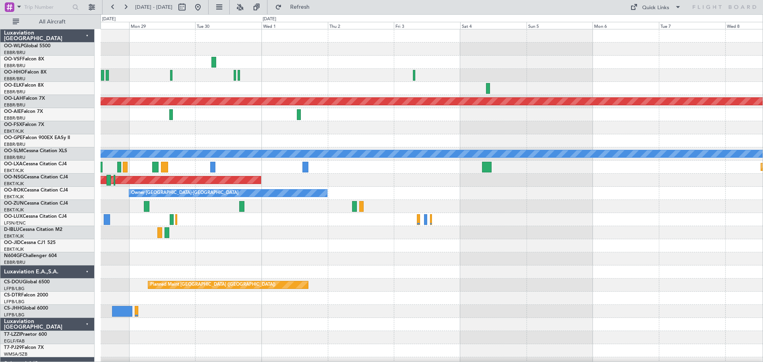
click at [231, 251] on div "Planned Maint Kortrijk-Wevelgem Planned Maint Alton-st Louis (St Louis Regl) Pl…" at bounding box center [432, 245] width 662 height 433
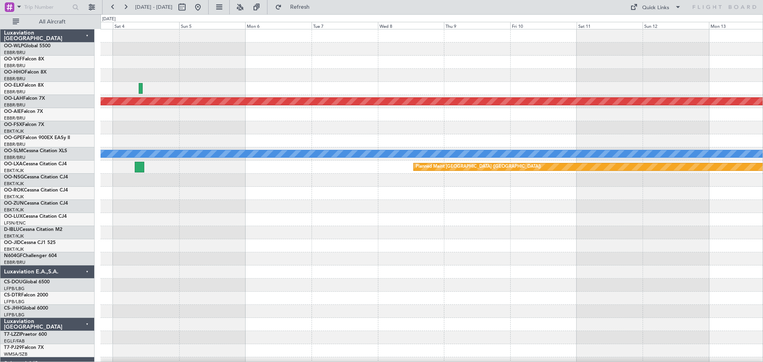
click at [233, 263] on div "Planned Maint Alton-st Louis (St Louis Regl) A/C Unavailable Monchengladbach Pl…" at bounding box center [432, 245] width 662 height 433
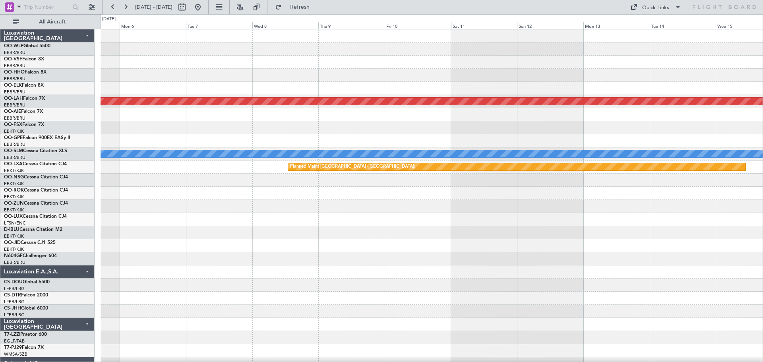
click at [273, 280] on div "Planned Maint Alton-st Louis (St Louis Regl) A/C Unavailable Monchengladbach Pl…" at bounding box center [432, 245] width 662 height 433
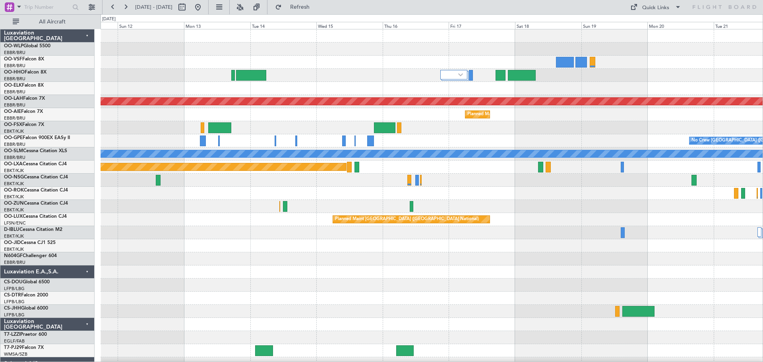
click at [310, 268] on div "Planned Maint Alton-st Louis (St Louis Regl) Planned Maint Brussels (Brussels N…" at bounding box center [432, 245] width 662 height 433
click at [246, 8] on button at bounding box center [240, 7] width 13 height 13
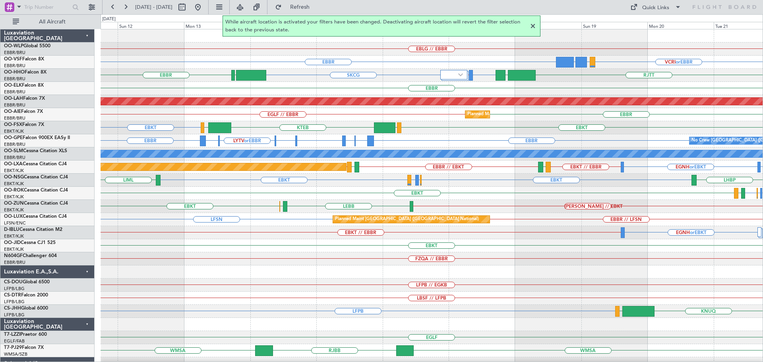
click at [531, 26] on div at bounding box center [533, 26] width 10 height 10
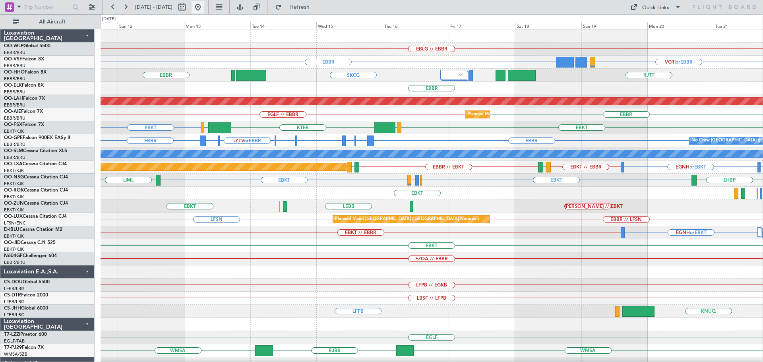
click at [204, 5] on button at bounding box center [197, 7] width 13 height 13
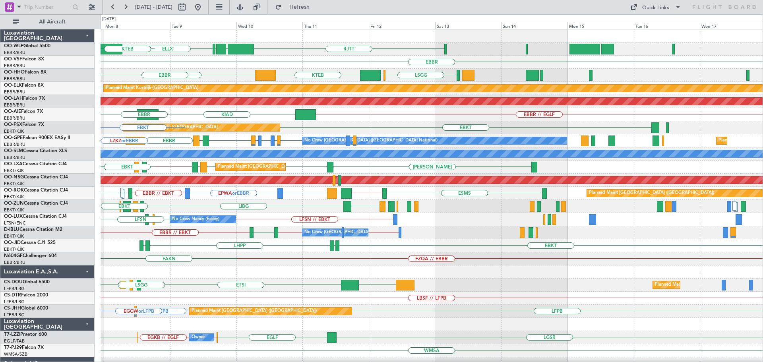
click at [320, 245] on div "ELLX RJTT LTCG LIML KAUS KTEB EBBR GCTS LSGG LIMC KTEB LSGG GMMH EBBR EBKT Plan…" at bounding box center [432, 265] width 662 height 472
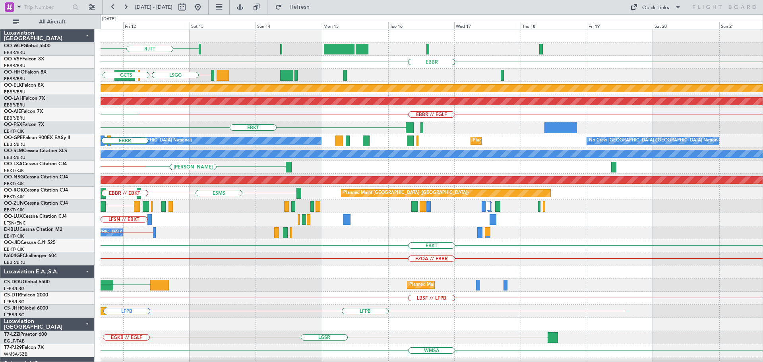
click at [230, 256] on div "RJTT LTCG LIML ELLX EBBR LSGG LIMC KTEB GCTS Planned Maint Kortrijk-Wevelgem Pl…" at bounding box center [432, 265] width 662 height 472
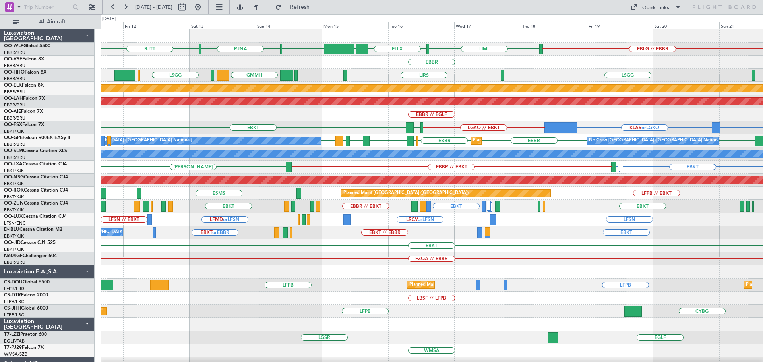
click at [379, 132] on div "KLAS or LGKO LGKO // EBKT KCMI or LGKO EBKT LGAV Planned Maint Kortrijk-Wevelgem" at bounding box center [432, 127] width 662 height 13
click at [640, 7] on button "Quick Links" at bounding box center [655, 7] width 59 height 13
click at [643, 25] on button "Trip Builder" at bounding box center [656, 26] width 60 height 19
click at [317, 8] on span "Refresh" at bounding box center [299, 7] width 33 height 6
click at [386, 121] on div "KLAS or LGKO LGKO // EBKT KCMI or LGKO LGAV EBKT Planned Maint Kortrijk-Wevelgem" at bounding box center [432, 127] width 662 height 13
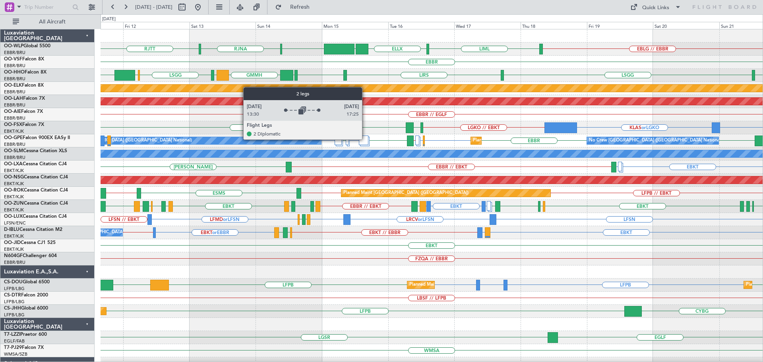
click at [365, 139] on div at bounding box center [364, 140] width 10 height 10
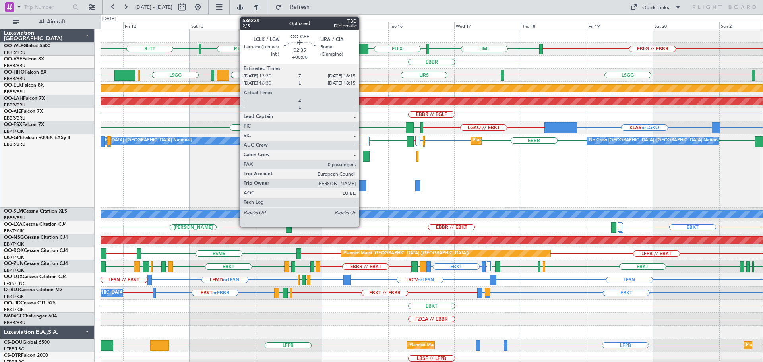
click at [362, 184] on div at bounding box center [363, 185] width 8 height 11
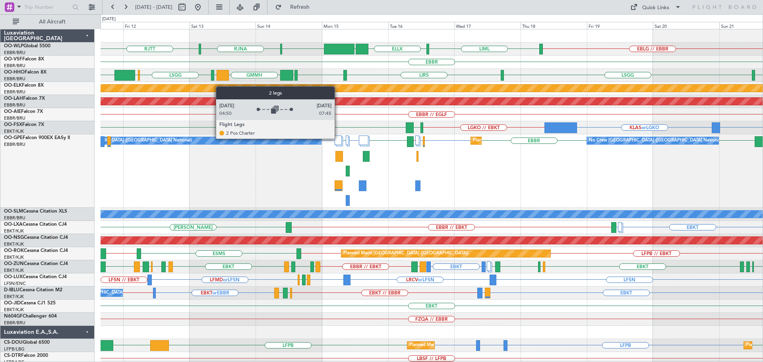
click at [338, 138] on div at bounding box center [337, 140] width 7 height 10
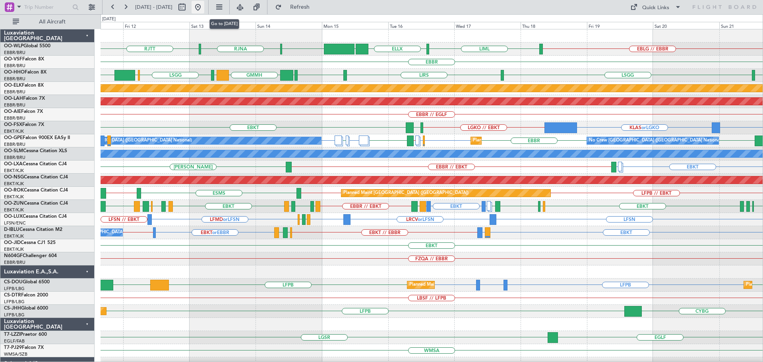
click at [204, 7] on button at bounding box center [197, 7] width 13 height 13
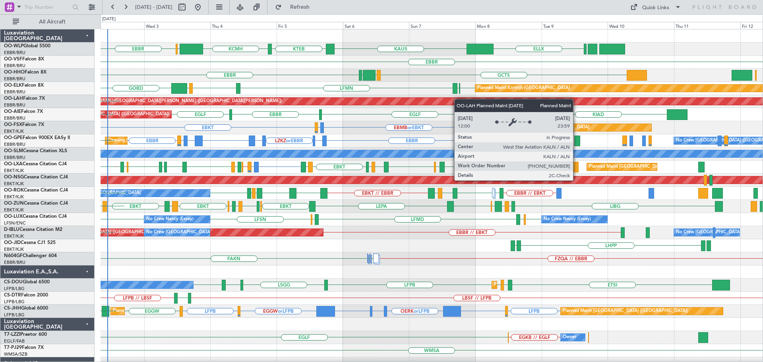
click at [437, 101] on div "ELLX KAUS KTEB KCMH EBLG EBBR LIRZ EDDB EBBR LEGE EBBR GCTS GMMH LSGG EBBR KTEB…" at bounding box center [432, 265] width 662 height 472
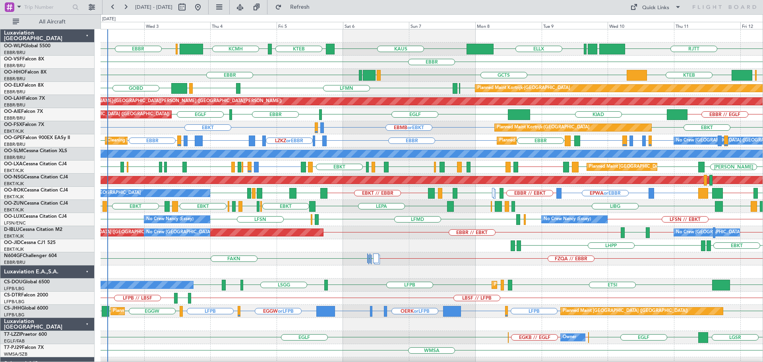
click at [392, 168] on div "ELLX KAUS KTEB KCMH EBLG EBBR RJTT LTCG LIML EBBR GCTS GMMH LSGG EBBR LSGG LIMC…" at bounding box center [432, 265] width 662 height 472
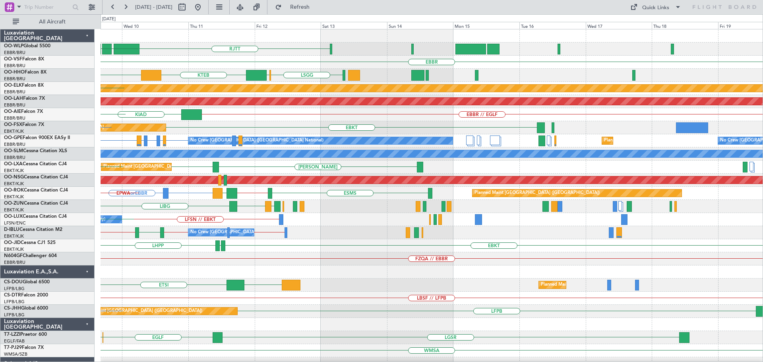
click at [306, 169] on div "RJTT LTCG LIML ELLX KAUS EBBR GCTS LSGG LIMC KTEB Planned Maint Kortrijk-Wevelg…" at bounding box center [432, 265] width 662 height 472
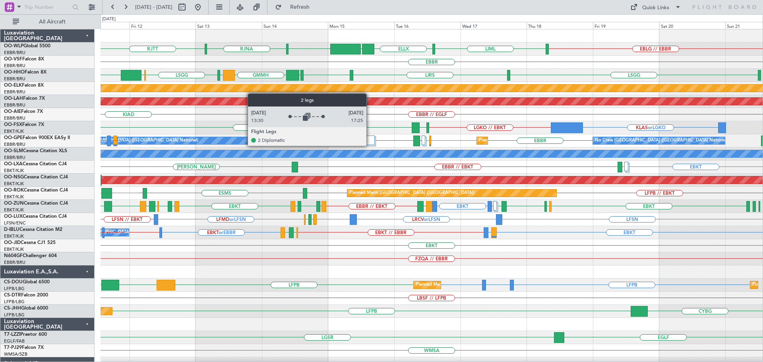
click at [368, 141] on div at bounding box center [370, 140] width 10 height 10
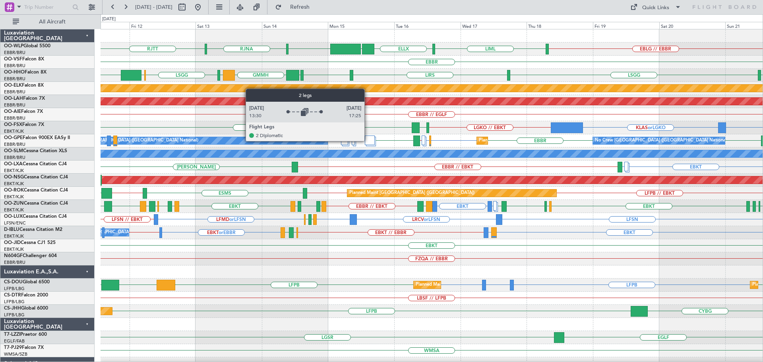
click at [368, 141] on div at bounding box center [370, 140] width 10 height 10
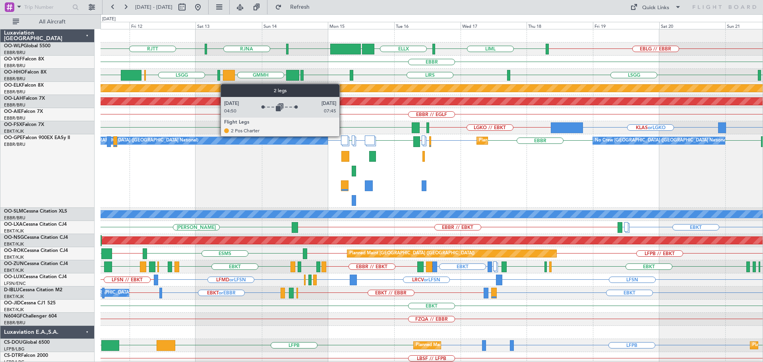
click at [343, 136] on div at bounding box center [344, 140] width 7 height 10
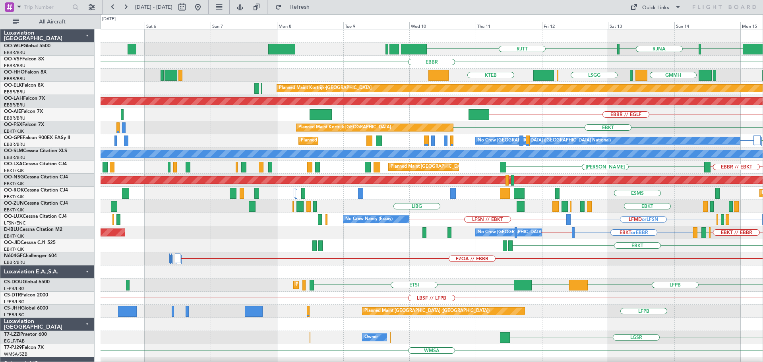
click at [629, 161] on div "RJTT RJNA RJTT UBBB ELLX LIML EBBR GMMH LIRS LSGG LIMC KTEB LSGG EBBR LIRS LSGG…" at bounding box center [432, 258] width 662 height 459
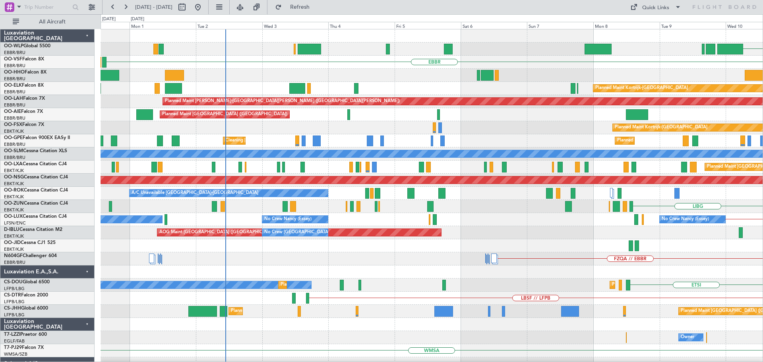
click at [607, 160] on div "RJTT Planned Maint Berlin (Brandenburg) EBBR KTEB LIMC LSGG Planned Maint Kortr…" at bounding box center [432, 258] width 662 height 459
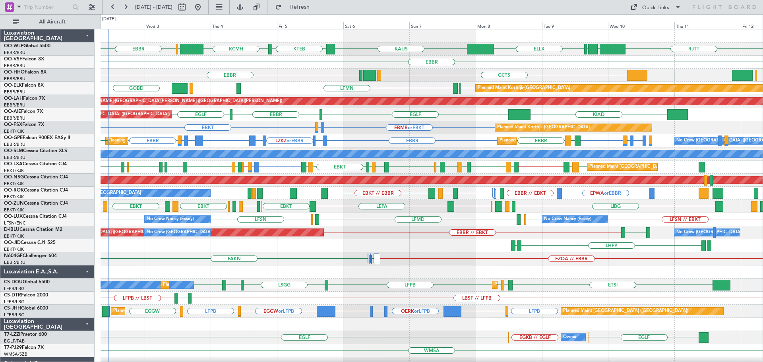
click at [411, 111] on div "KCMH EBLG EBBR RJTT LTCG LIML ELLX KAUS KTEB LIRZ EDDB EBBR LEGE EBBR GCTS GMMH…" at bounding box center [432, 265] width 662 height 472
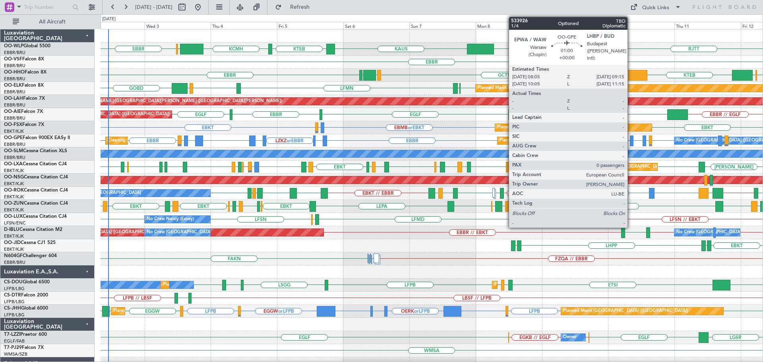
click at [631, 139] on div at bounding box center [632, 140] width 4 height 11
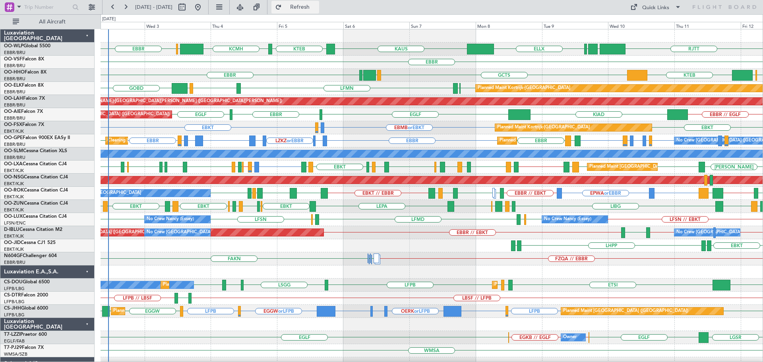
click at [317, 7] on span "Refresh" at bounding box center [299, 7] width 33 height 6
click at [292, 85] on div "EBBR LIML GOBD EBKT EBBR LFMN Planned Maint Kortrijk-Wevelgem" at bounding box center [432, 88] width 662 height 13
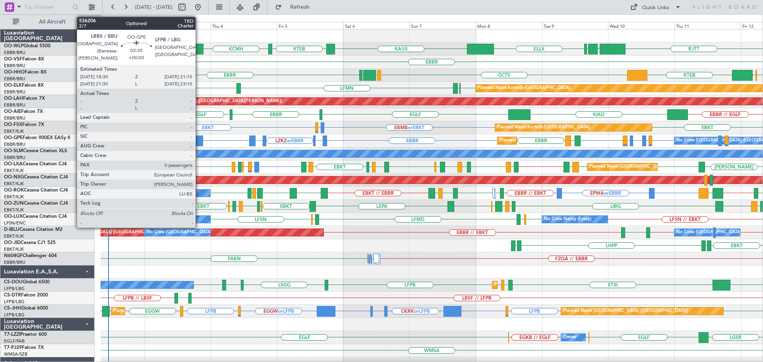
click at [199, 139] on div at bounding box center [199, 140] width 8 height 11
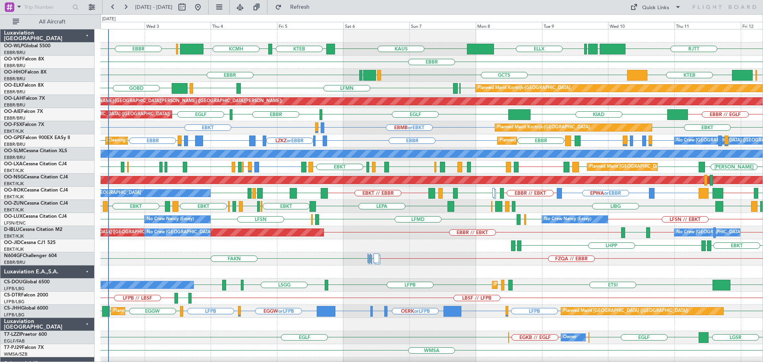
click at [362, 58] on div "EBBR" at bounding box center [432, 62] width 662 height 13
click at [317, 6] on span "Refresh" at bounding box center [299, 7] width 33 height 6
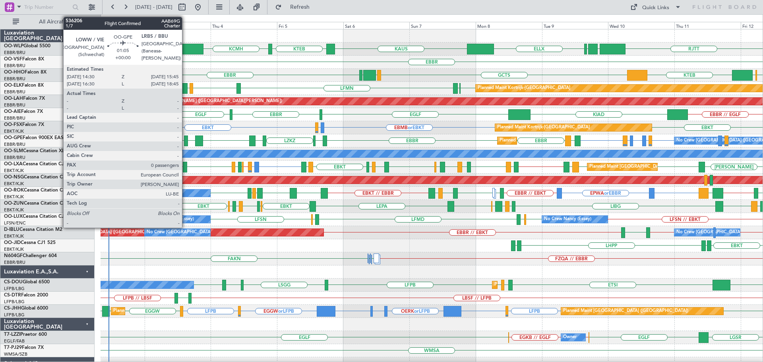
click at [186, 137] on div at bounding box center [186, 140] width 4 height 11
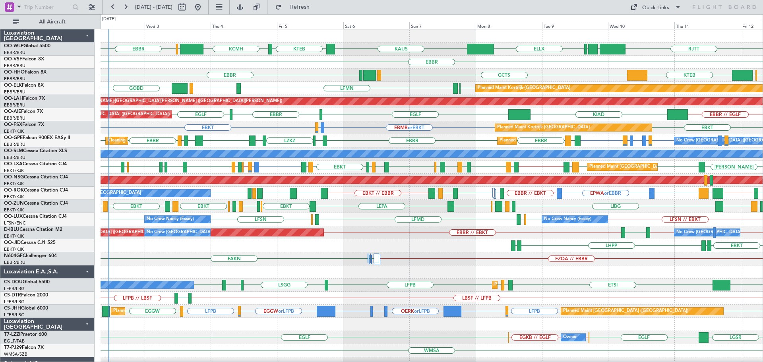
click at [350, 120] on div "KIAD EGLF EBBR EGLF EBBR // EGLF Planned Maint London (Farnborough)" at bounding box center [432, 114] width 662 height 13
click at [317, 10] on span "Refresh" at bounding box center [299, 7] width 33 height 6
click at [311, 73] on div "EBBR GCTS GMMH LSGG LSGG LIMC KTEB" at bounding box center [432, 75] width 662 height 13
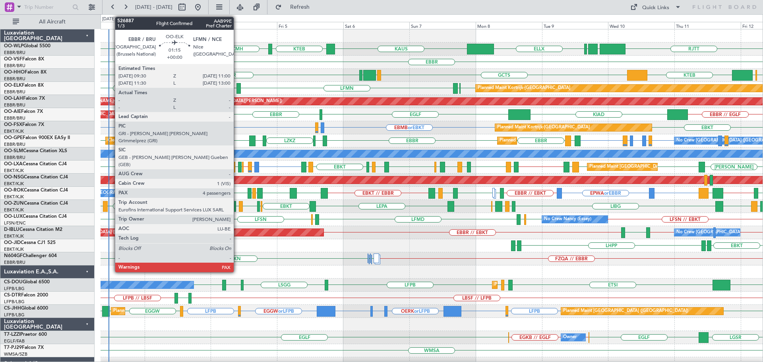
click at [237, 86] on div at bounding box center [238, 88] width 4 height 11
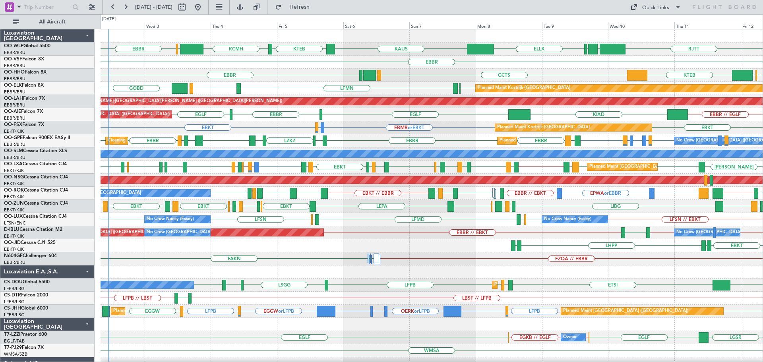
click at [327, 74] on div "EBBR GCTS GMMH LSGG LSGG LIMC KTEB" at bounding box center [432, 75] width 662 height 13
click at [317, 10] on span "Refresh" at bounding box center [299, 7] width 33 height 6
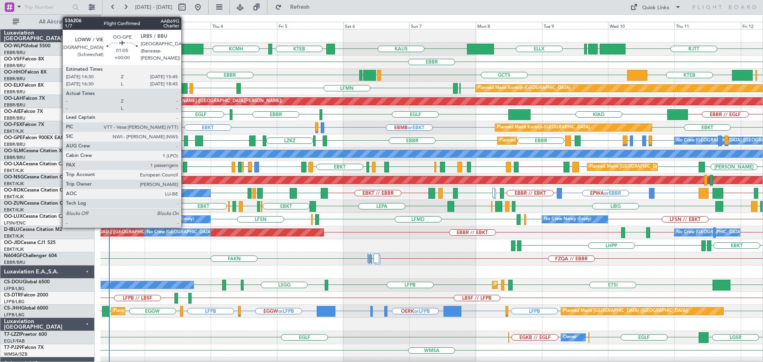
click at [185, 137] on div at bounding box center [186, 140] width 4 height 11
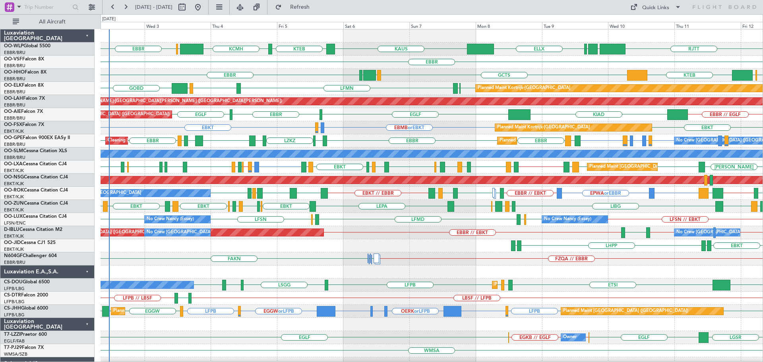
click at [290, 124] on div "EBKT EBMB or EBKT LSZH or EBKT EBKT Planned Maint Kortrijk-Wevelgem" at bounding box center [432, 127] width 662 height 13
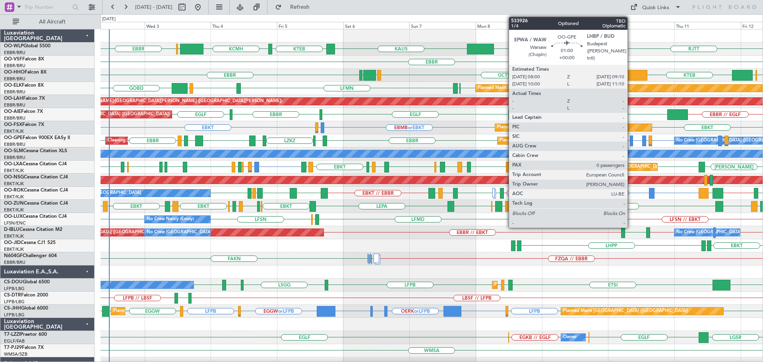
click at [631, 140] on div at bounding box center [632, 140] width 4 height 11
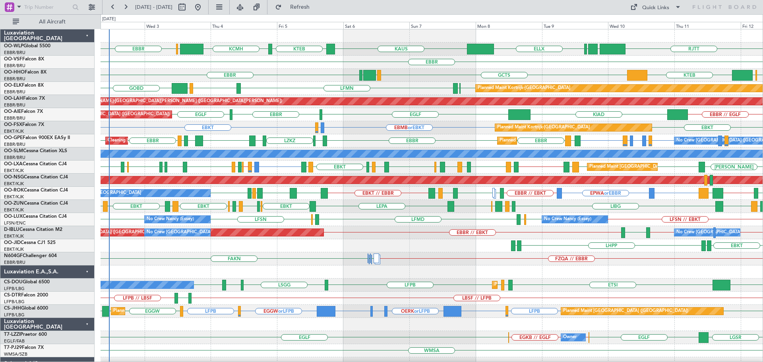
click at [404, 70] on div "LSGG LIMC KTEB GCTS EBBR GMMH LSGG" at bounding box center [432, 75] width 662 height 13
click at [317, 8] on span "Refresh" at bounding box center [299, 7] width 33 height 6
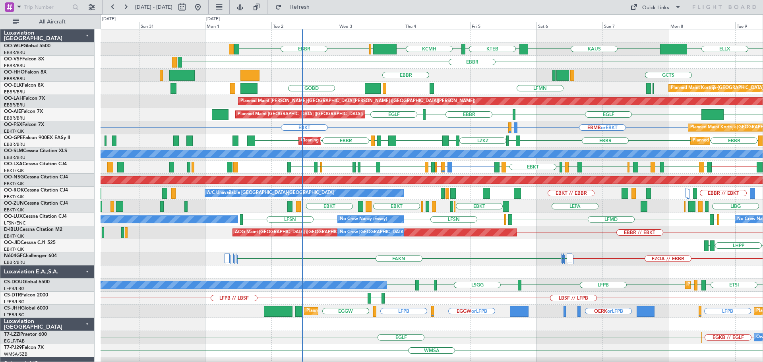
click at [422, 139] on div "KCMH EBLG [GEOGRAPHIC_DATA] ELLX [PERSON_NAME] KTEB LIML LTCG [GEOGRAPHIC_DATA]…" at bounding box center [432, 265] width 662 height 472
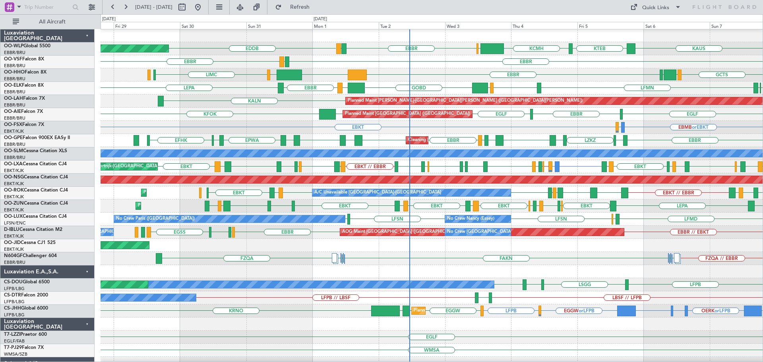
scroll to position [0, 0]
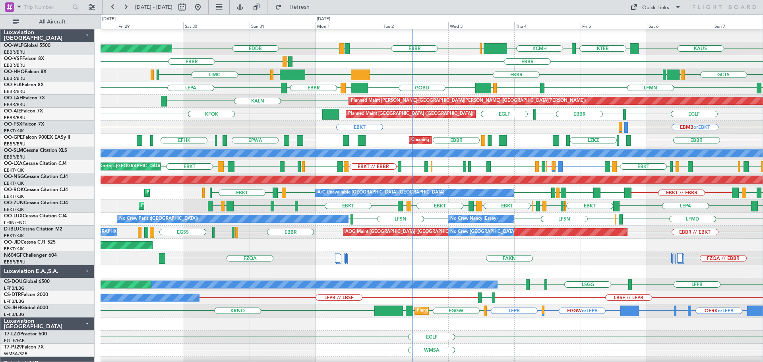
click at [348, 128] on div "EBKT EBMB or EBKT LSZH or EBKT Planned Maint [GEOGRAPHIC_DATA]-[GEOGRAPHIC_DATA…" at bounding box center [432, 127] width 662 height 13
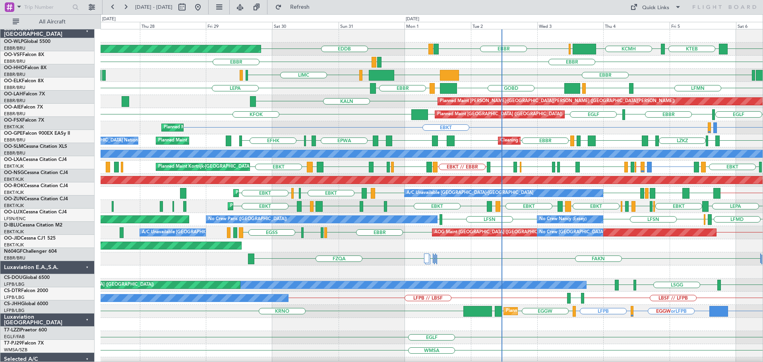
scroll to position [0, 0]
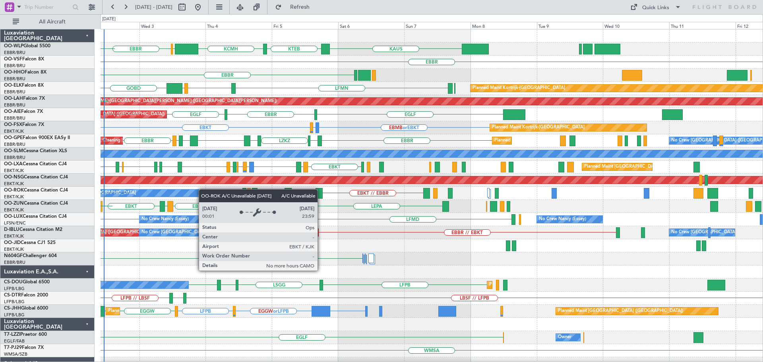
click at [201, 189] on div "KCMH EBLG [GEOGRAPHIC_DATA] [PERSON_NAME] KTEB LIRZ EDDB [GEOGRAPHIC_DATA] LEGE…" at bounding box center [432, 278] width 662 height 498
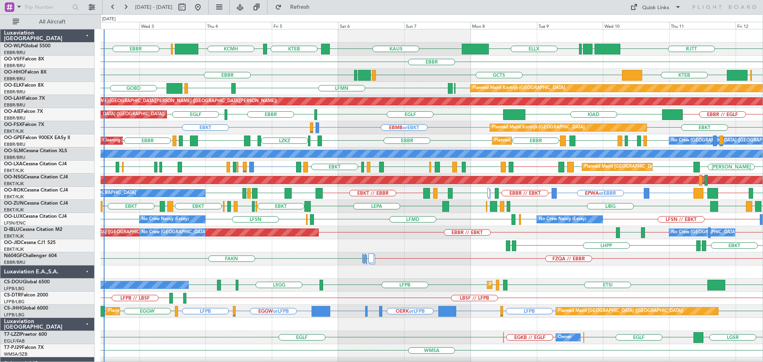
click at [369, 112] on div "Planned Maint [GEOGRAPHIC_DATA] ([GEOGRAPHIC_DATA]) [GEOGRAPHIC_DATA] [GEOGRAPH…" at bounding box center [432, 114] width 662 height 13
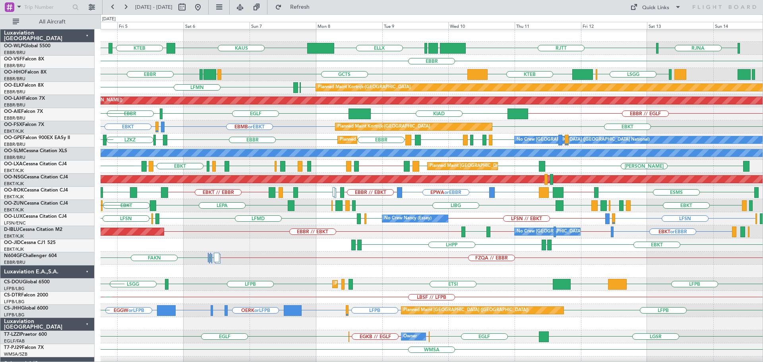
scroll to position [1, 0]
click at [293, 134] on div "Planned Maint [GEOGRAPHIC_DATA] ([GEOGRAPHIC_DATA] National) No Crew [GEOGRAPHI…" at bounding box center [432, 139] width 662 height 13
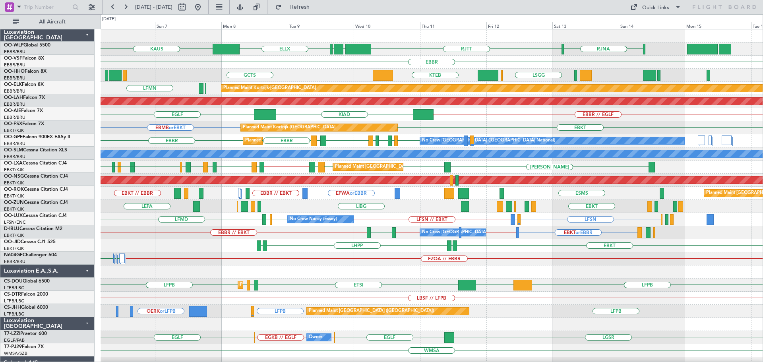
click at [263, 139] on div "Planned Maint [GEOGRAPHIC_DATA] ([GEOGRAPHIC_DATA] National) No Crew [GEOGRAPHI…" at bounding box center [432, 140] width 662 height 13
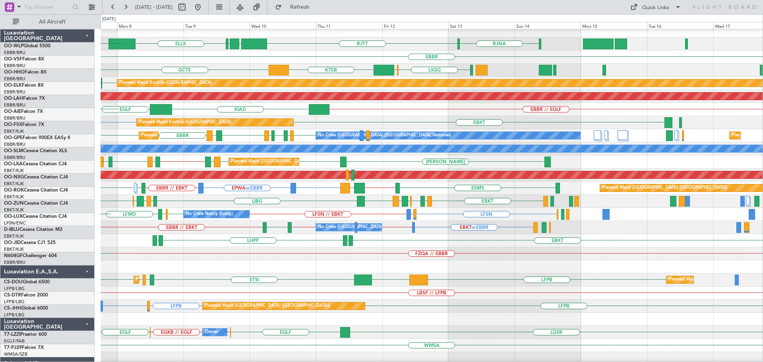
scroll to position [5, 0]
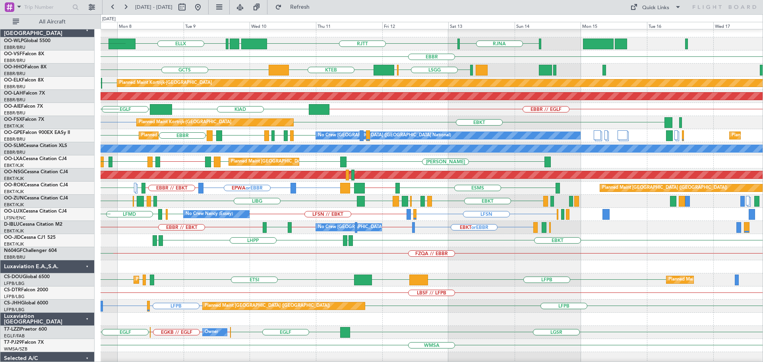
click at [276, 133] on div "Planned Maint [GEOGRAPHIC_DATA] ([GEOGRAPHIC_DATA] National) No Crew [GEOGRAPHI…" at bounding box center [432, 135] width 662 height 13
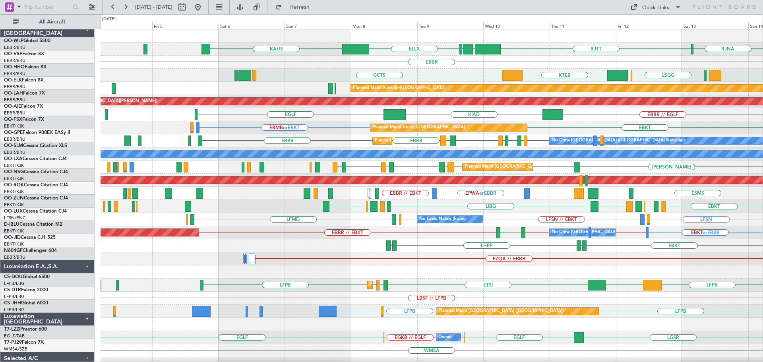
scroll to position [0, 0]
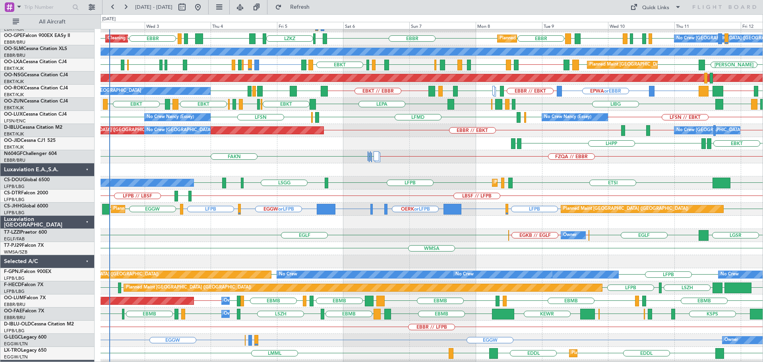
click at [352, 193] on div "LBSF // LFPB [GEOGRAPHIC_DATA] LFPB // LBSF" at bounding box center [432, 195] width 662 height 13
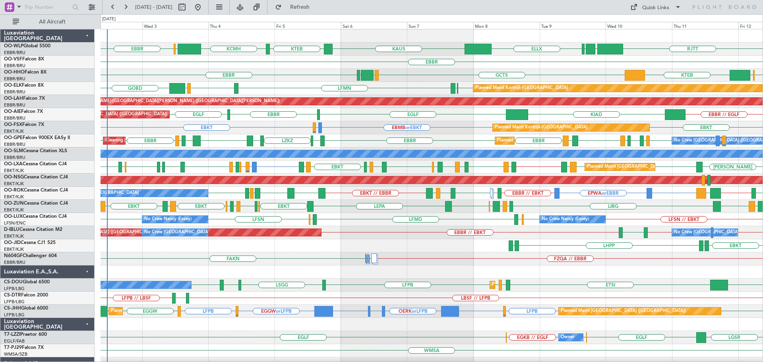
click at [344, 124] on div "Planned Maint Kortrijk-[GEOGRAPHIC_DATA] EBKT EBMB or EBKT LSZH or EBKT EBKT" at bounding box center [432, 127] width 662 height 13
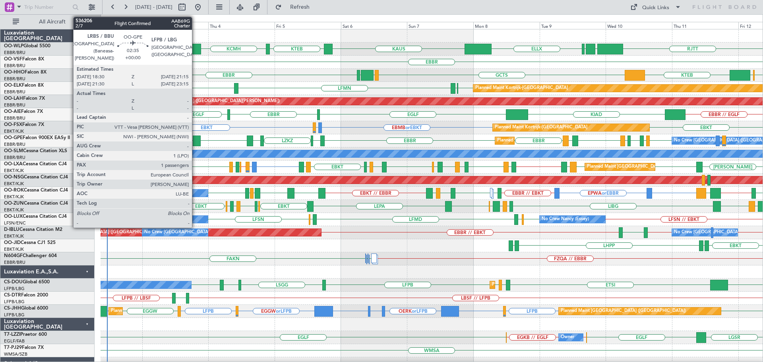
click at [195, 139] on div at bounding box center [197, 140] width 8 height 11
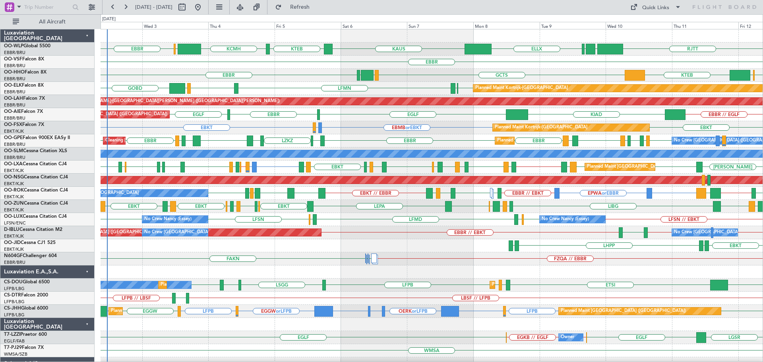
click at [376, 45] on div "RJTT LTCG LIML ELLX KCMH EBLG [GEOGRAPHIC_DATA] [PERSON_NAME] KTEB" at bounding box center [432, 49] width 662 height 13
click at [363, 48] on div "RJTT LTCG LIML ELLX KCMH EBLG [GEOGRAPHIC_DATA] [PERSON_NAME] KTEB" at bounding box center [432, 49] width 662 height 13
click at [309, 78] on div "LSGG LIMC KTEB GCTS [GEOGRAPHIC_DATA] GMMH [GEOGRAPHIC_DATA]" at bounding box center [432, 75] width 662 height 13
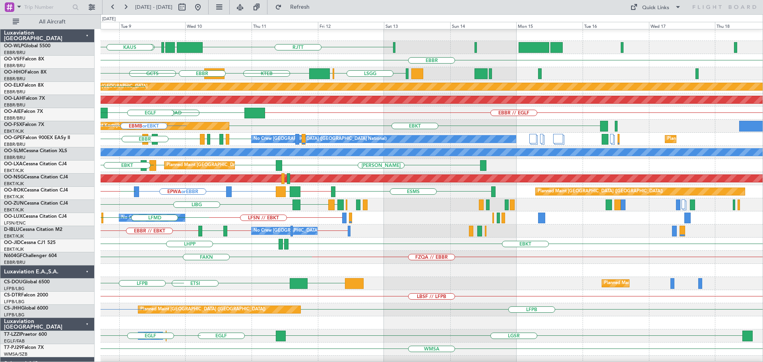
click at [289, 272] on div at bounding box center [432, 270] width 662 height 13
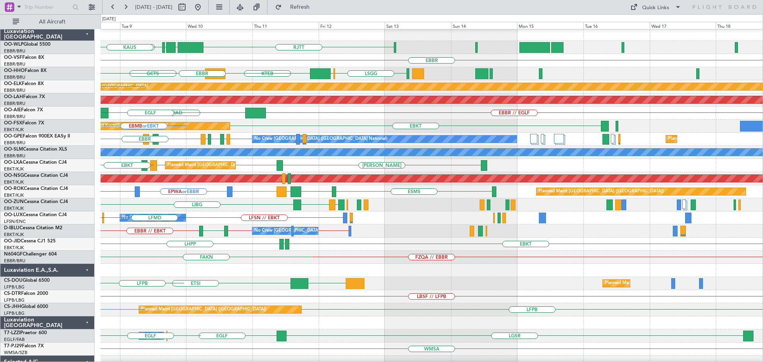
click at [160, 292] on div "RJTT LTCG LIML ELLX KAUS EBBR LSGG LIMC KTEB GCTS GMMH LSGG EBBR Planned Maint …" at bounding box center [432, 264] width 662 height 472
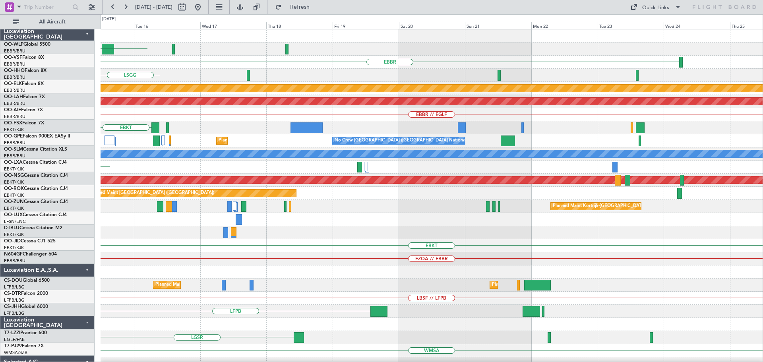
scroll to position [0, 0]
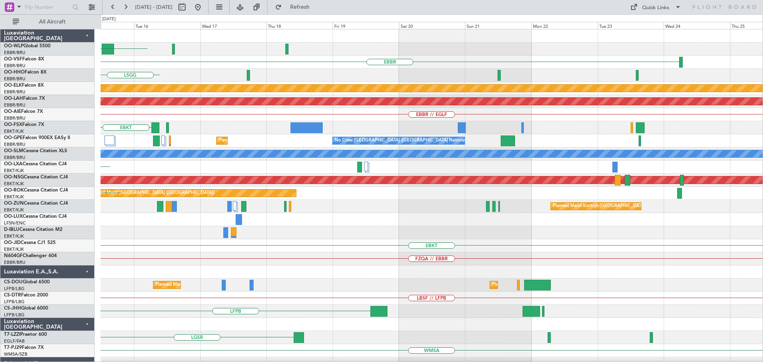
click at [120, 278] on div at bounding box center [432, 271] width 662 height 13
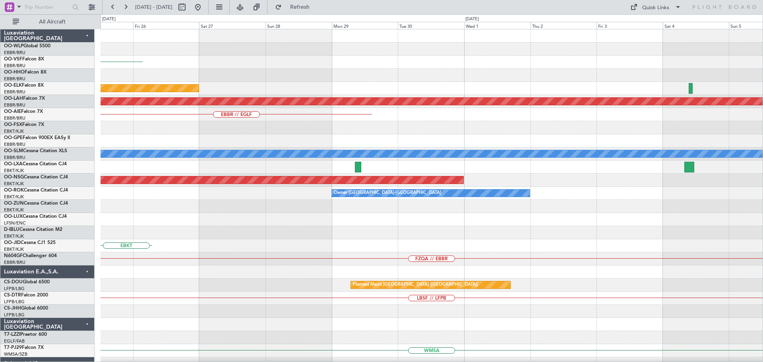
click at [58, 267] on div "EBBR Planned Maint Kortrijk-Wevelgem Planned Maint Alton-st Louis (St Louis Reg…" at bounding box center [381, 188] width 763 height 348
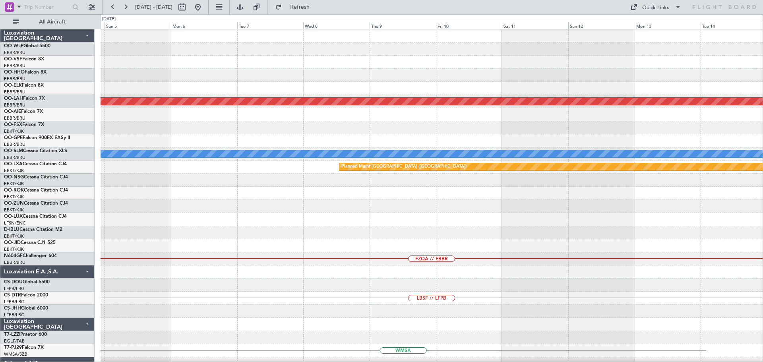
click at [107, 282] on div "Planned Maint Alton-st Louis (St Louis Regl) A/C Unavailable Monchengladbach Pl…" at bounding box center [432, 265] width 662 height 472
click at [183, 274] on div "Planned Maint Alton-st Louis (St Louis Regl) A/C Unavailable Monchengladbach Pl…" at bounding box center [432, 265] width 662 height 472
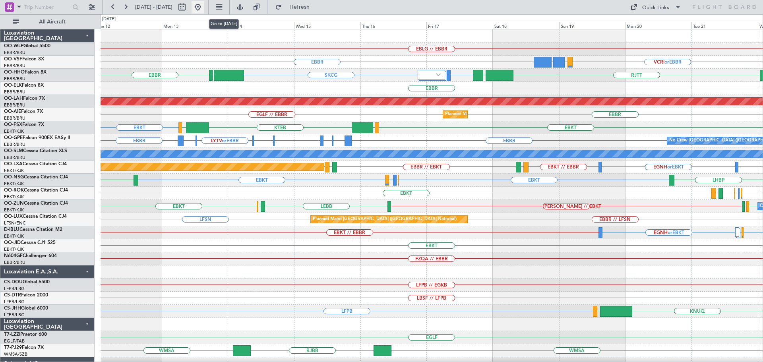
click at [204, 5] on button at bounding box center [197, 7] width 13 height 13
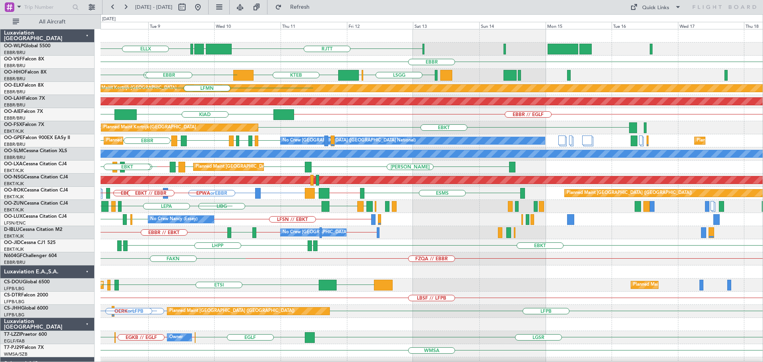
click at [211, 189] on div "RJTT LTCG LIML ELLX KAUS EBBR LSGG LIMC KTEB GCTS LSGG GMMH EBBR Planned Maint …" at bounding box center [432, 265] width 662 height 472
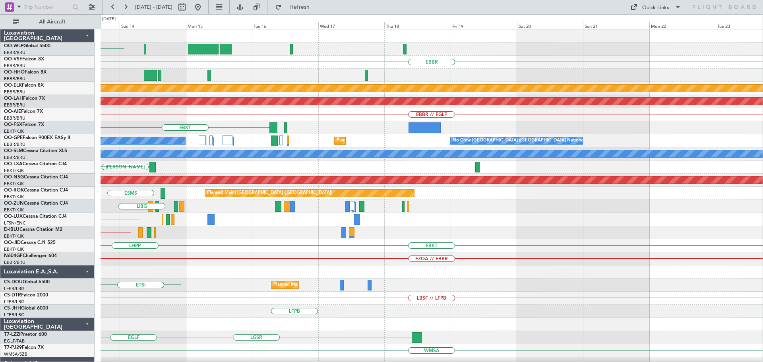
click at [155, 248] on div "RJTT EBBR LIMC LSGG KTEB Planned Maint Kortrijk-Wevelgem Planned Maint Alton-st…" at bounding box center [432, 265] width 662 height 472
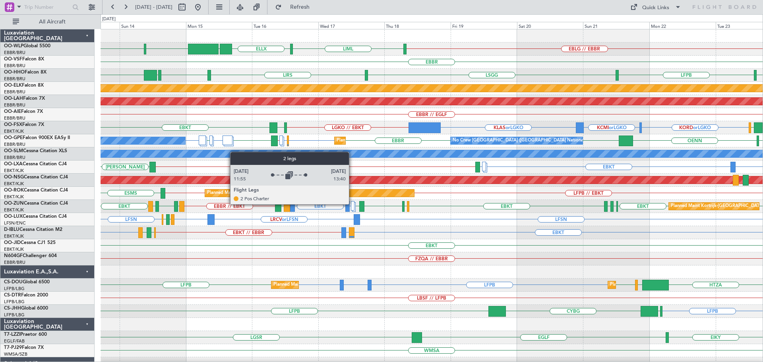
click at [352, 204] on div at bounding box center [353, 206] width 4 height 10
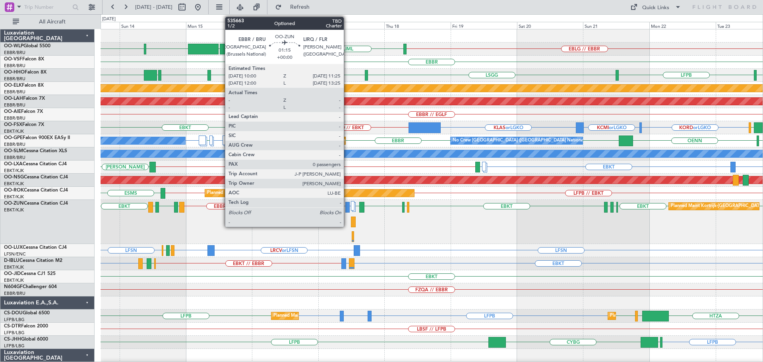
click at [347, 205] on div at bounding box center [347, 207] width 4 height 11
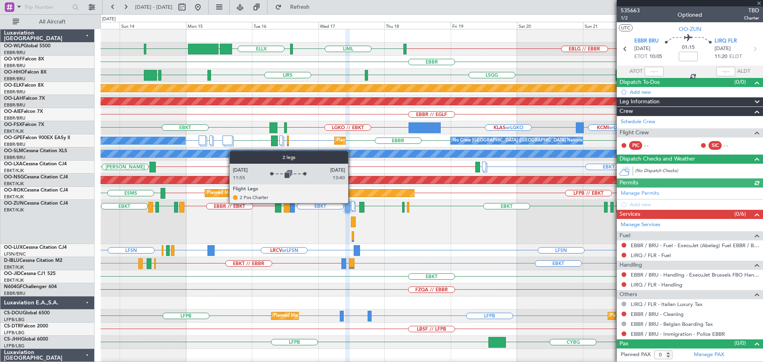
click at [352, 203] on div at bounding box center [353, 206] width 4 height 10
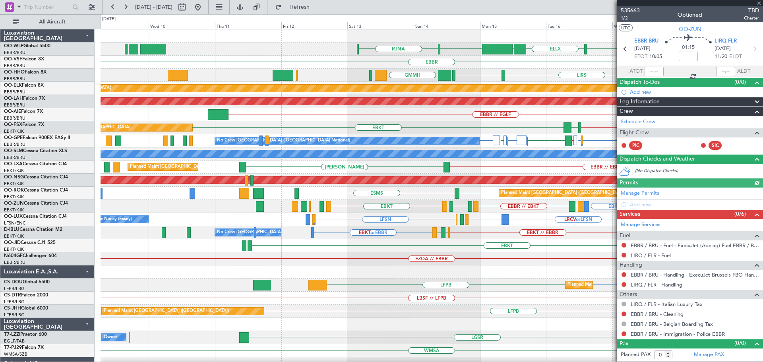
click at [467, 139] on div "EBLG // EBBR LIML ELLX UBBB RJTT RJNA EBBR LSGG LIRS LSGG EBBR GMMH LFPB Planne…" at bounding box center [432, 258] width 662 height 459
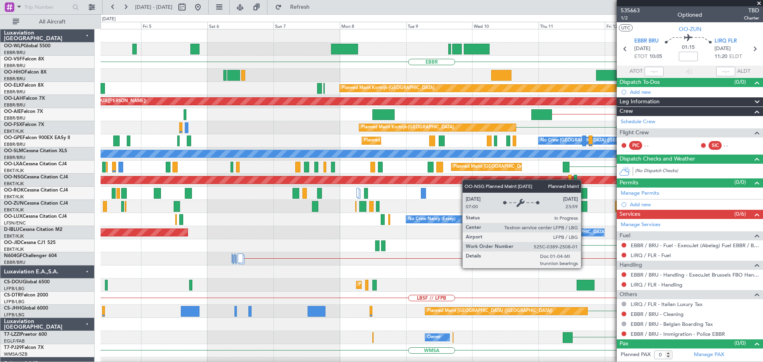
click at [469, 181] on div "RJNA RJTT UBBB ELLX LIML EBBR GMMH EBBR LSGG LIRS Planned Maint Kortrijk-Wevelg…" at bounding box center [432, 258] width 662 height 459
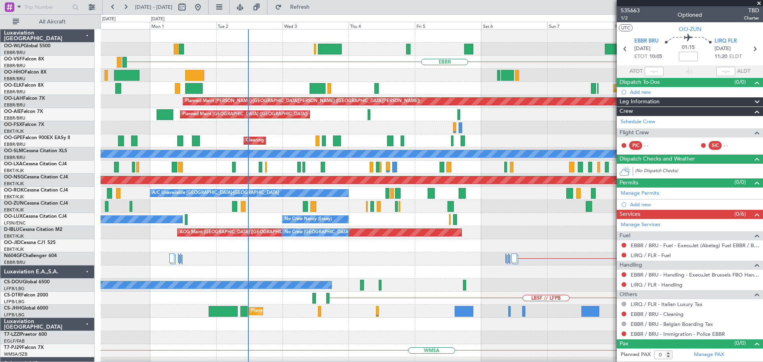
click at [541, 200] on div "Planned Maint Berlin (Brandenburg) EBBR Planned Maint Kortrijk-Wevelgem Planned…" at bounding box center [432, 258] width 662 height 459
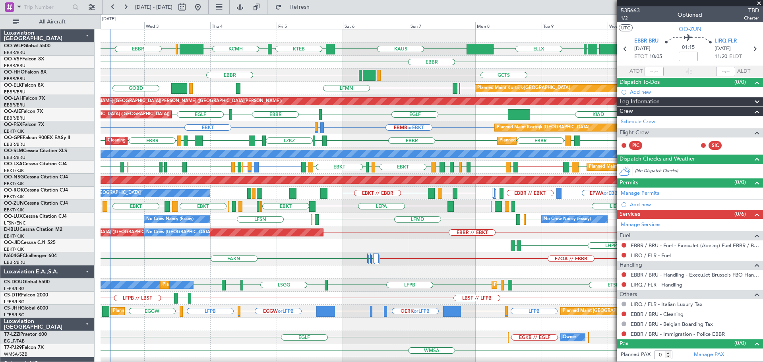
click at [759, 2] on span at bounding box center [759, 3] width 8 height 7
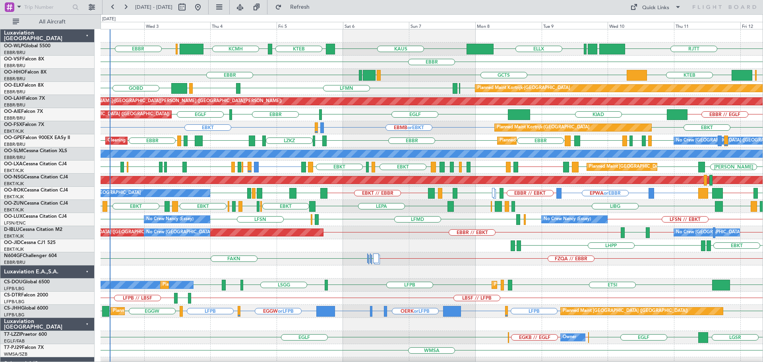
click at [445, 130] on div "EBKT EBMB or EBKT LSZH or EBKT EBKT Planned Maint Kortrijk-Wevelgem" at bounding box center [432, 127] width 662 height 13
click at [278, 275] on div "KCMH EBLG EBBR RJTT LTCG LIML ELLX KAUS KTEB EBBR EBBR LSGG LIMC KTEB GCTS GMMH…" at bounding box center [432, 265] width 662 height 472
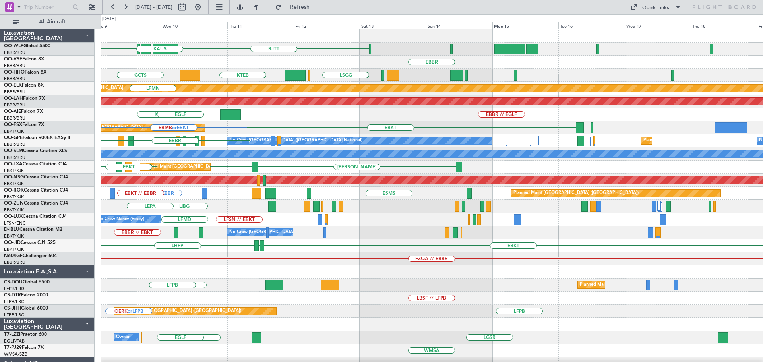
click at [205, 327] on div "RJTT LTCG LIML ELLX KAUS EBBR LSGG LIMC KTEB GCTS Planned Maint Kortrijk-Wevelg…" at bounding box center [432, 265] width 662 height 472
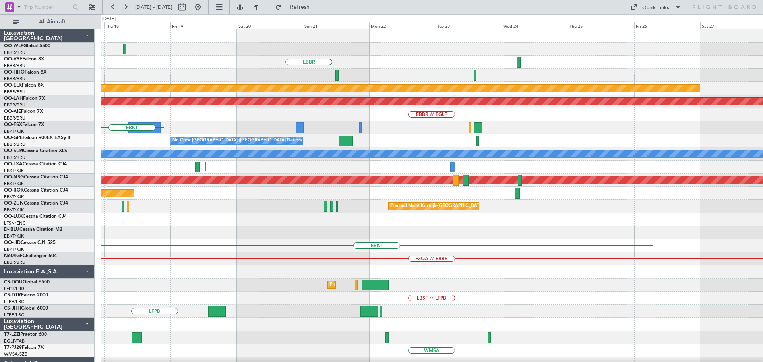
click at [131, 331] on div "EBBR Planned Maint Kortrijk-Wevelgem Planned Maint Alton-st Louis (St Louis Reg…" at bounding box center [432, 265] width 662 height 472
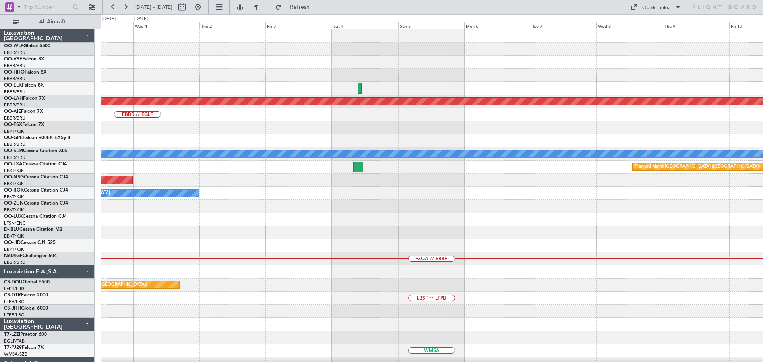
click at [8, 332] on div "Planned Maint Alton-st Louis (St Louis Regl) EBBR // EGLF A/C Unavailable Monch…" at bounding box center [381, 188] width 763 height 348
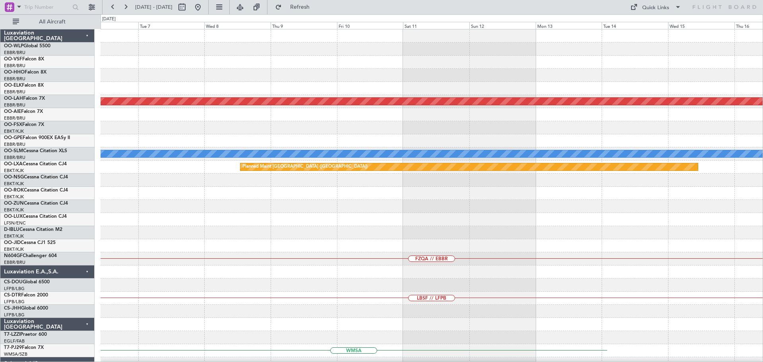
click at [37, 313] on div "Planned Maint Alton-st Louis (St Louis Regl) A/C Unavailable Monchengladbach Pl…" at bounding box center [381, 188] width 763 height 348
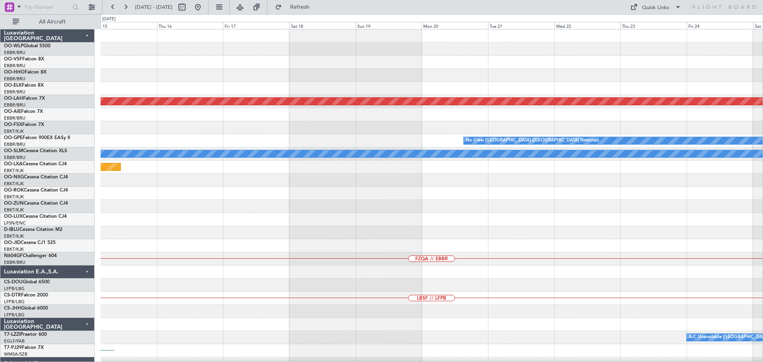
click at [108, 299] on div "Planned Maint Alton-st Louis (St Louis Regl) No Crew Brussels (Brussels Nationa…" at bounding box center [432, 265] width 662 height 472
click at [243, 257] on div "Planned Maint Alton-st Louis (St Louis Regl) No Crew Brussels (Brussels Nationa…" at bounding box center [432, 265] width 662 height 472
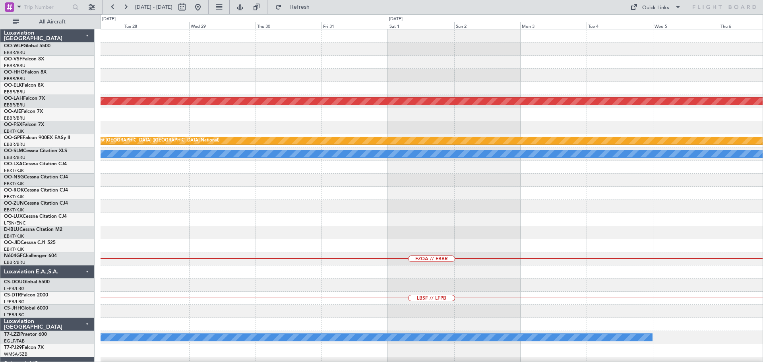
click at [136, 264] on div "Planned Maint Alton-st Louis (St Louis Regl) Planned Maint Brussels (Brussels N…" at bounding box center [432, 265] width 662 height 472
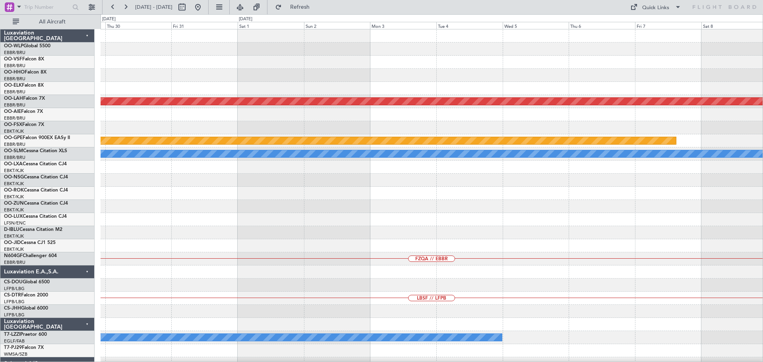
click at [100, 268] on div "Planned Maint Alton-st Louis (St Louis Regl) Planned Maint Brussels (Brussels N…" at bounding box center [381, 188] width 763 height 348
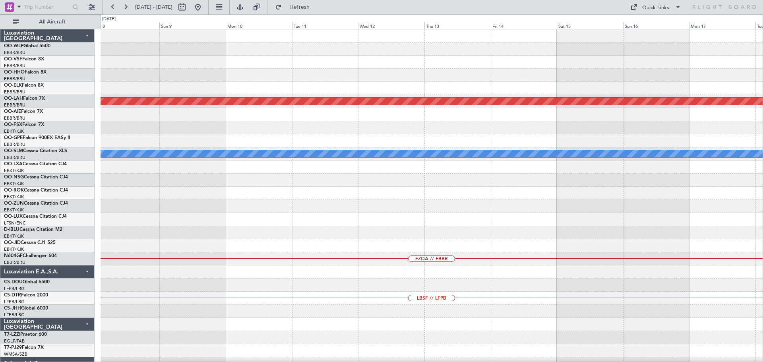
click at [180, 247] on div "Planned Maint Alton-st Louis (St Louis Regl) Planned Maint Brussels (Brussels N…" at bounding box center [432, 265] width 662 height 472
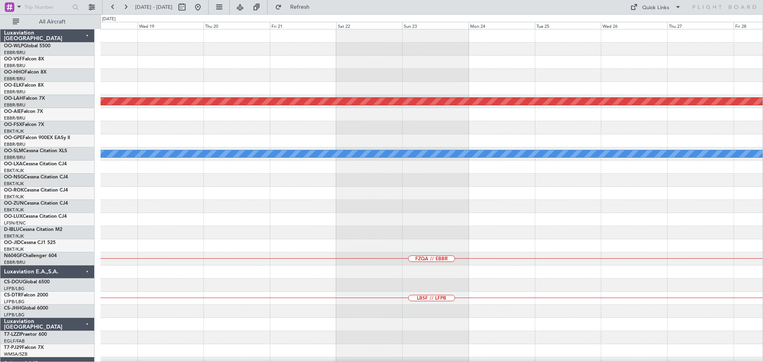
click at [210, 229] on div "Planned Maint Alton-st Louis (St Louis Regl) A/C Unavailable Monchengladbach FZ…" at bounding box center [432, 265] width 662 height 472
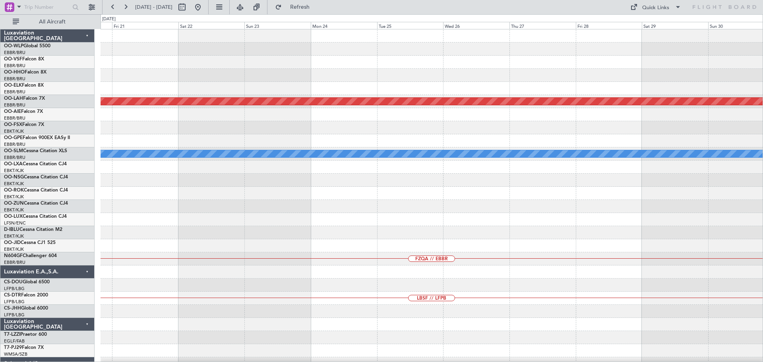
click at [406, 223] on div "Planned Maint Alton-st Louis (St Louis Regl) A/C Unavailable Monchengladbach FZ…" at bounding box center [432, 265] width 662 height 472
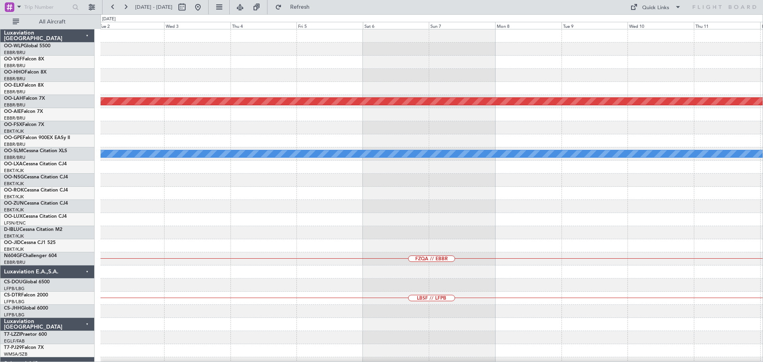
click at [295, 266] on div "Planned Maint Alton-st Louis (St Louis Regl) A/C Unavailable Monchengladbach FZ…" at bounding box center [432, 265] width 662 height 472
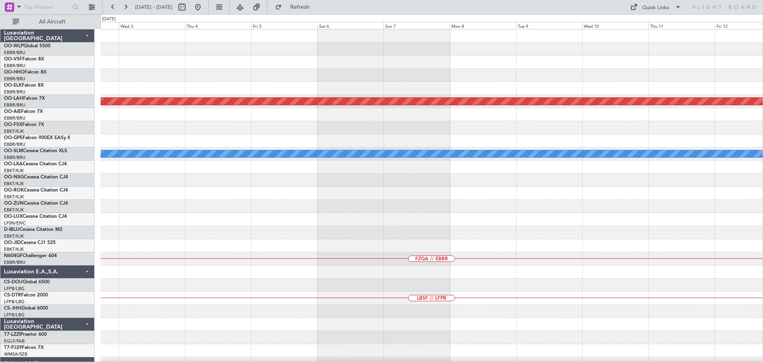
click at [327, 224] on div "Planned Maint Alton-st Louis (St Louis Regl) A/C Unavailable Monchengladbach FZ…" at bounding box center [432, 265] width 662 height 472
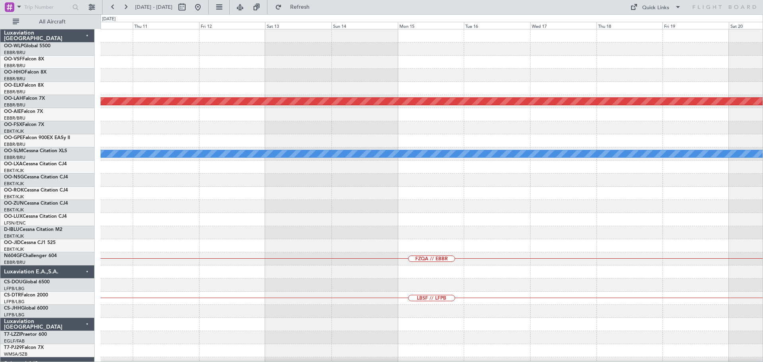
click at [293, 219] on div "Planned Maint Alton-st Louis (St Louis Regl) A/C Unavailable Monchengladbach FZ…" at bounding box center [432, 265] width 662 height 472
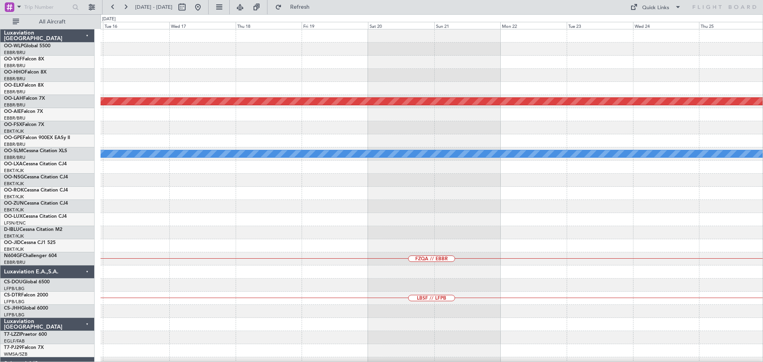
click at [648, 143] on div "Planned Maint Alton-st Louis (St Louis Regl) A/C Unavailable Monchengladbach FZ…" at bounding box center [432, 265] width 662 height 472
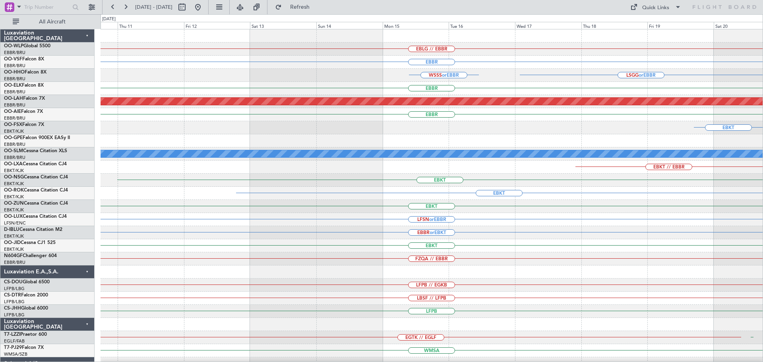
click at [762, 193] on div "EBLG // EBBR EBBR LSGG or EBBR WSSS or EBBR EBBR Planned Maint Alton-st Louis (…" at bounding box center [381, 188] width 763 height 348
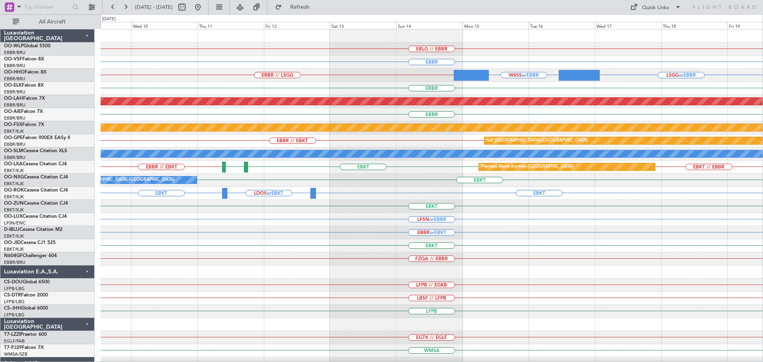
click at [379, 237] on div "EBBR or EBKT" at bounding box center [432, 232] width 662 height 13
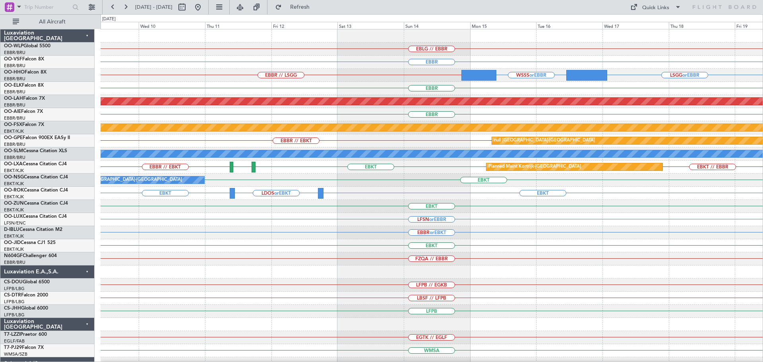
click at [217, 244] on div "EBLG // EBBR EBBR LSGG or EBBR WSSS or EBBR EBBR // LSGG EBBR Planned Maint Alt…" at bounding box center [432, 245] width 662 height 433
click at [240, 180] on div "Owner Kortrijk-Wevelgem EBKT" at bounding box center [432, 180] width 662 height 13
click at [641, 6] on button "Quick Links" at bounding box center [655, 7] width 59 height 13
click at [644, 27] on button "Trip Builder" at bounding box center [656, 26] width 60 height 19
click at [362, 50] on div "EBLG // EBBR" at bounding box center [432, 49] width 662 height 13
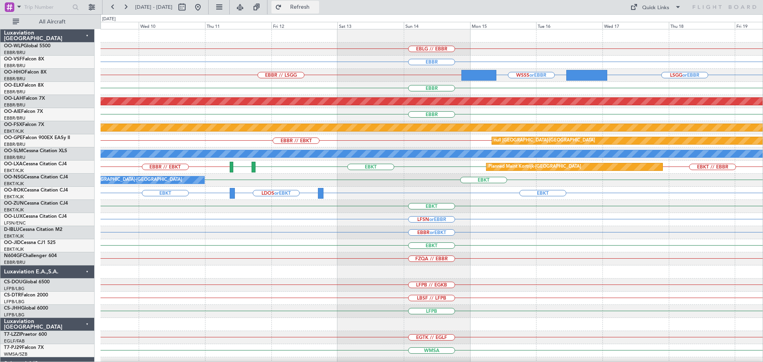
click at [317, 6] on span "Refresh" at bounding box center [299, 7] width 33 height 6
click at [331, 106] on div "Planned Maint [PERSON_NAME]-[GEOGRAPHIC_DATA][PERSON_NAME] ([GEOGRAPHIC_DATA][P…" at bounding box center [432, 101] width 662 height 13
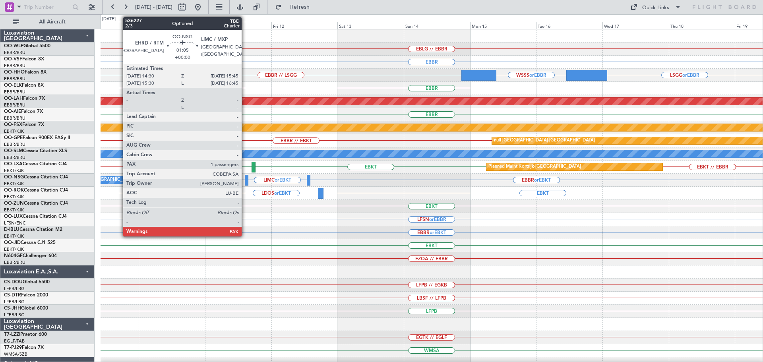
click at [245, 177] on div at bounding box center [247, 180] width 4 height 11
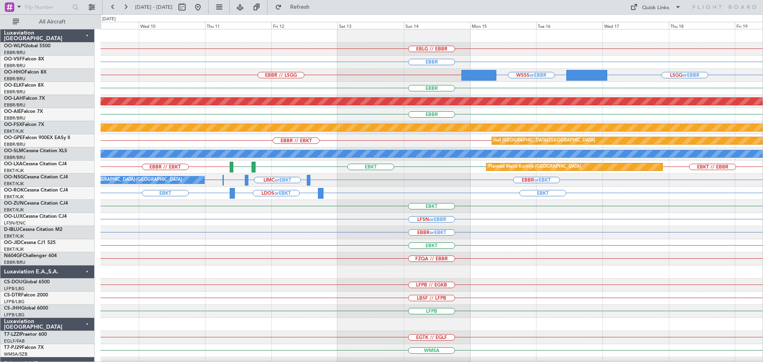
click at [342, 83] on div "EBBR" at bounding box center [432, 88] width 662 height 13
click at [204, 7] on button at bounding box center [197, 7] width 13 height 13
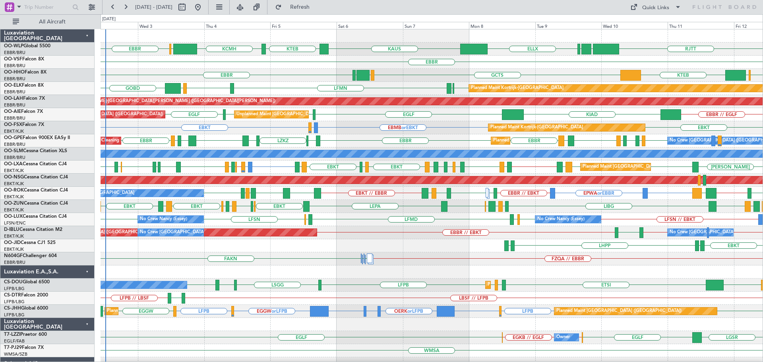
click at [257, 77] on div "EBBR GCTS GMMH LSGG LSGG LIMC KTEB" at bounding box center [432, 75] width 662 height 13
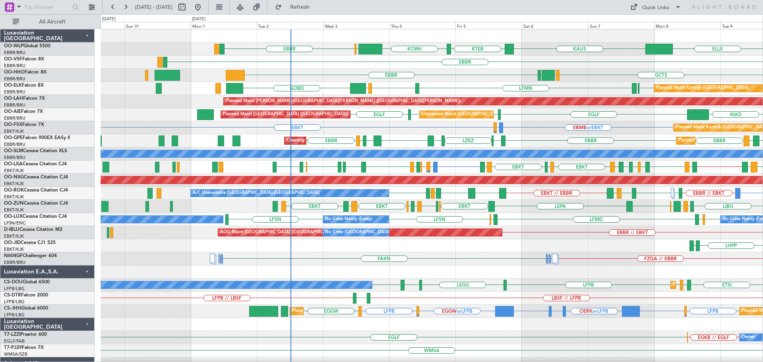
click at [336, 95] on div "KCMH EBLG EBBR ELLX KAUS KTEB LIML LTCG RJTT Planned Maint Berlin (Brandenburg)…" at bounding box center [432, 265] width 662 height 472
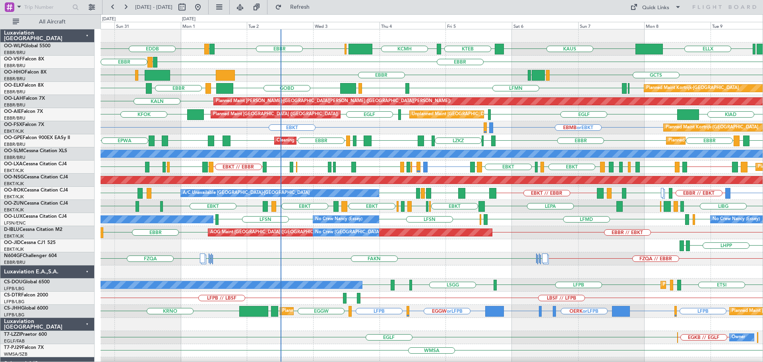
click at [307, 72] on div "EBBR KTEB LIEO LIMC GCTS GMMH LSGG" at bounding box center [432, 75] width 662 height 13
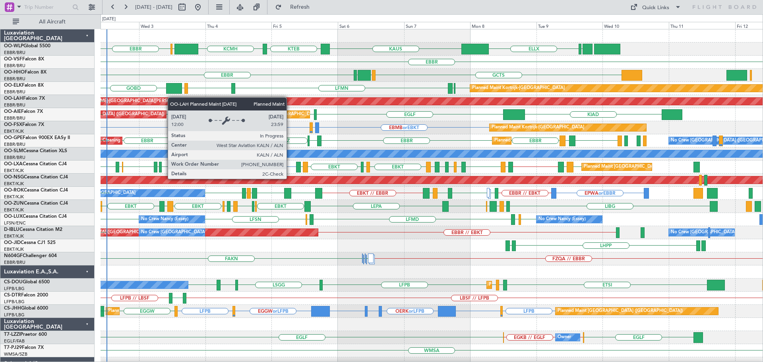
click at [149, 101] on div "KCMH EBLG EBBR ELLX KAUS KTEB LIML LIRZ EDDB EBBR LEGE EBBR EBBR GCTS GMMH LSGG…" at bounding box center [432, 265] width 662 height 472
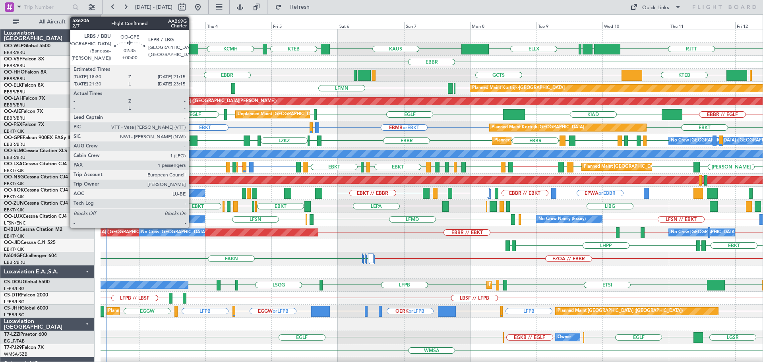
click at [192, 137] on div at bounding box center [193, 140] width 8 height 11
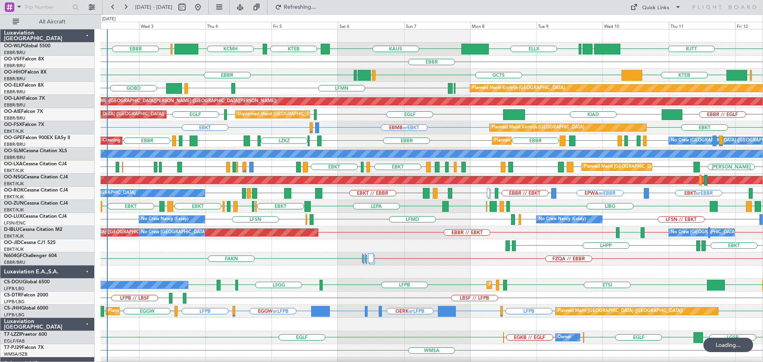
click at [308, 68] on div "EBBR" at bounding box center [432, 62] width 662 height 13
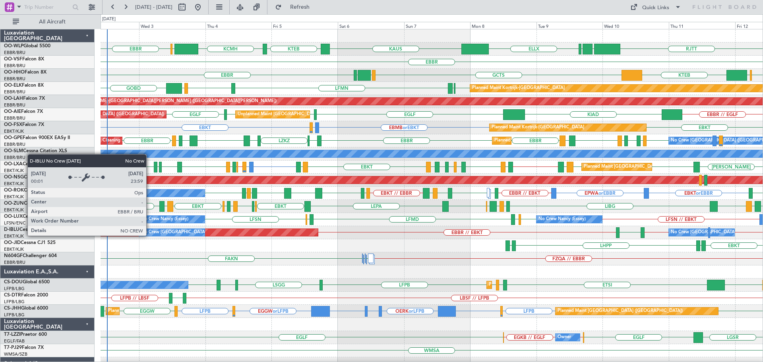
click at [550, 262] on div "KCMH EBLG [GEOGRAPHIC_DATA] ELLX [PERSON_NAME] KTEB [GEOGRAPHIC_DATA] LTCG LIML…" at bounding box center [432, 265] width 662 height 472
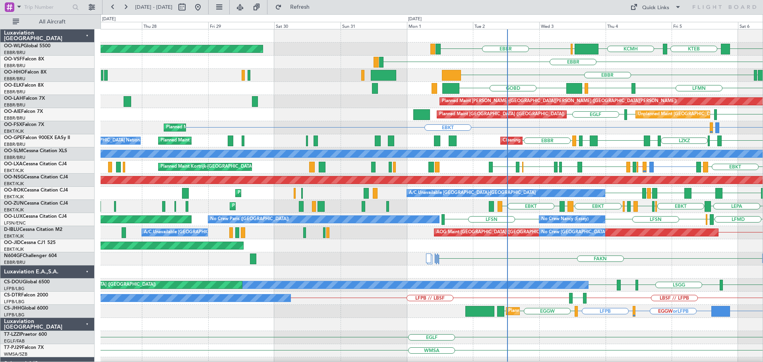
click at [762, 262] on div "KCMH EBLG [GEOGRAPHIC_DATA] [PERSON_NAME] KTEB Planned Maint [GEOGRAPHIC_DATA] …" at bounding box center [381, 188] width 763 height 348
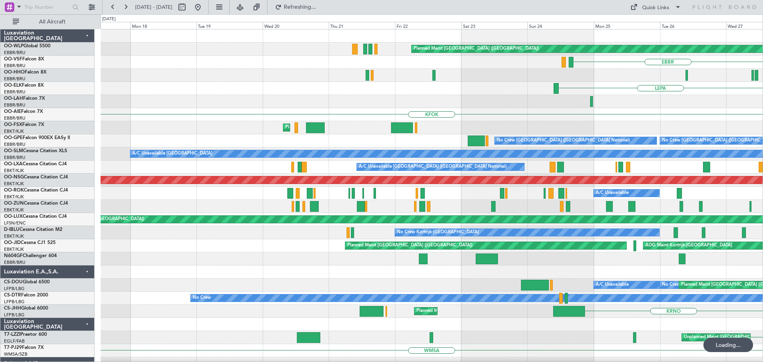
click at [437, 137] on div "Planned Maint [GEOGRAPHIC_DATA] ([GEOGRAPHIC_DATA]) EDDB [GEOGRAPHIC_DATA] LIMC…" at bounding box center [432, 271] width 662 height 485
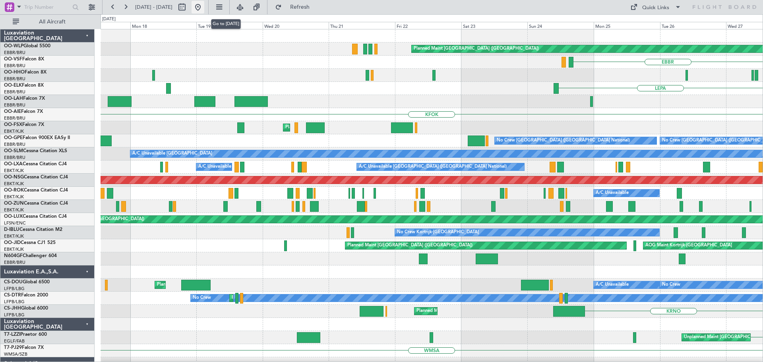
click at [204, 6] on button at bounding box center [197, 7] width 13 height 13
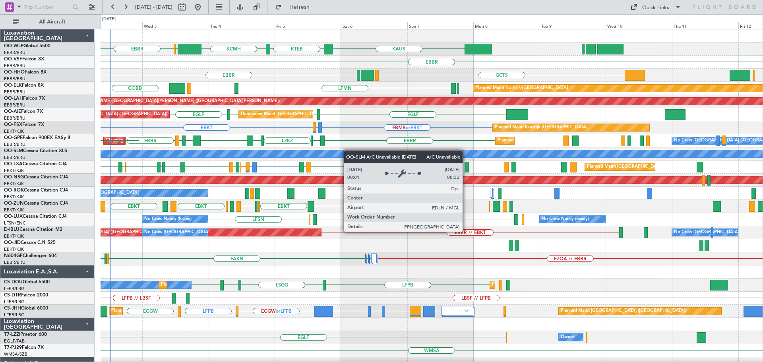
click at [298, 157] on div "EBBR EBLG KCMH KTEB [PERSON_NAME] LIRZ EDDB [GEOGRAPHIC_DATA] LEGE [GEOGRAPHIC_…" at bounding box center [432, 278] width 662 height 498
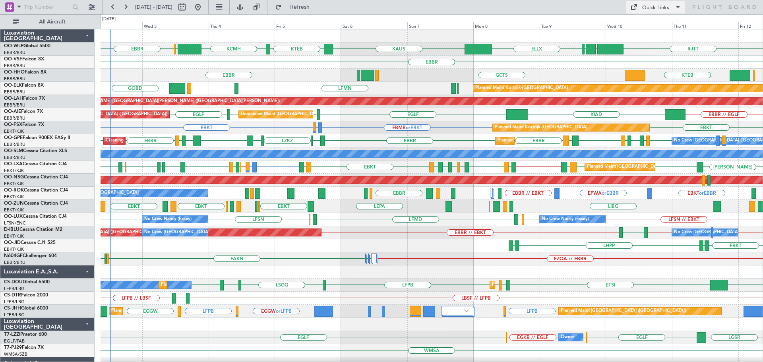
click at [653, 7] on div "Quick Links" at bounding box center [655, 8] width 27 height 8
click at [648, 27] on button "Trip Builder" at bounding box center [656, 26] width 60 height 19
click at [363, 40] on div at bounding box center [432, 35] width 662 height 13
